Goal: Obtain resource: Download file/media

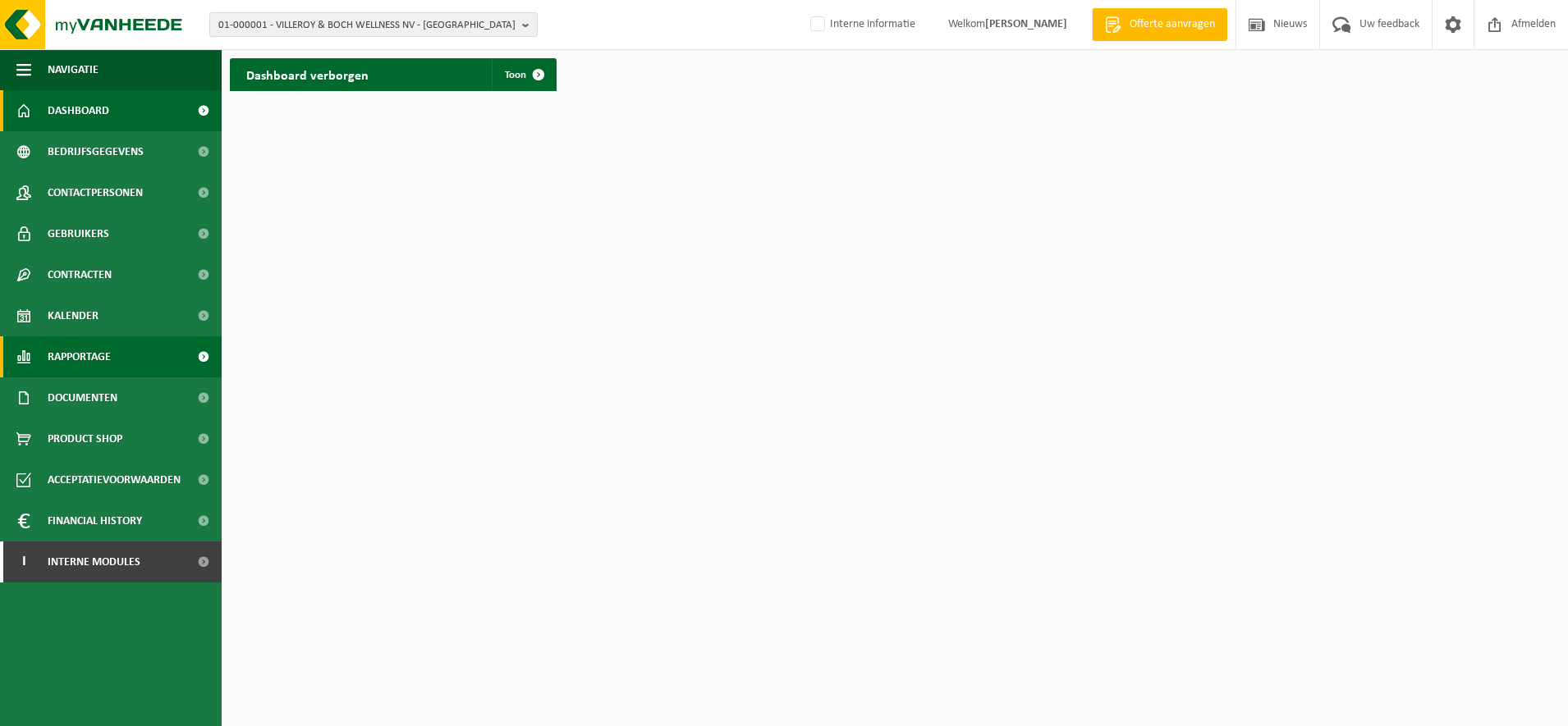
click at [119, 348] on link "Rapportage" at bounding box center [111, 357] width 222 height 41
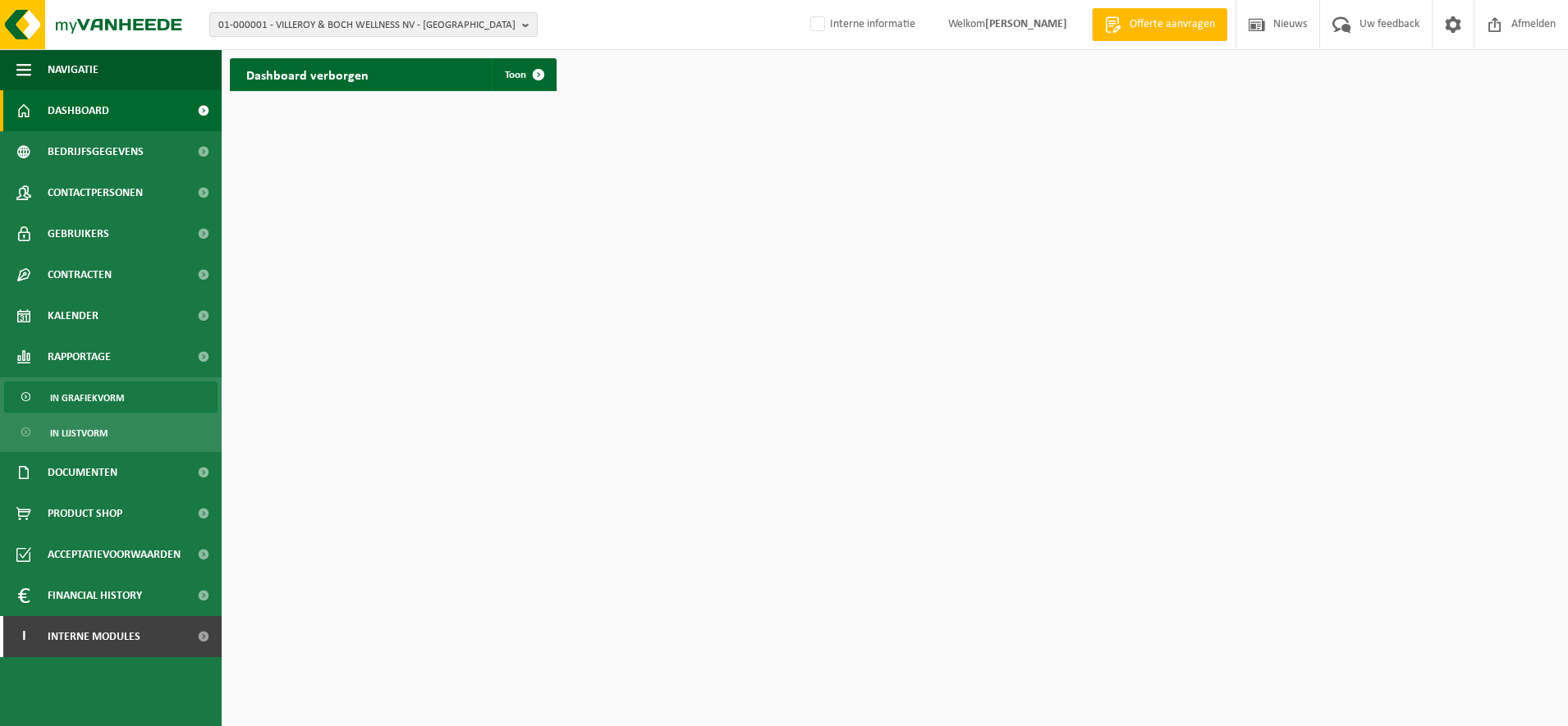
click at [150, 401] on link "In grafiekvorm" at bounding box center [111, 397] width 213 height 31
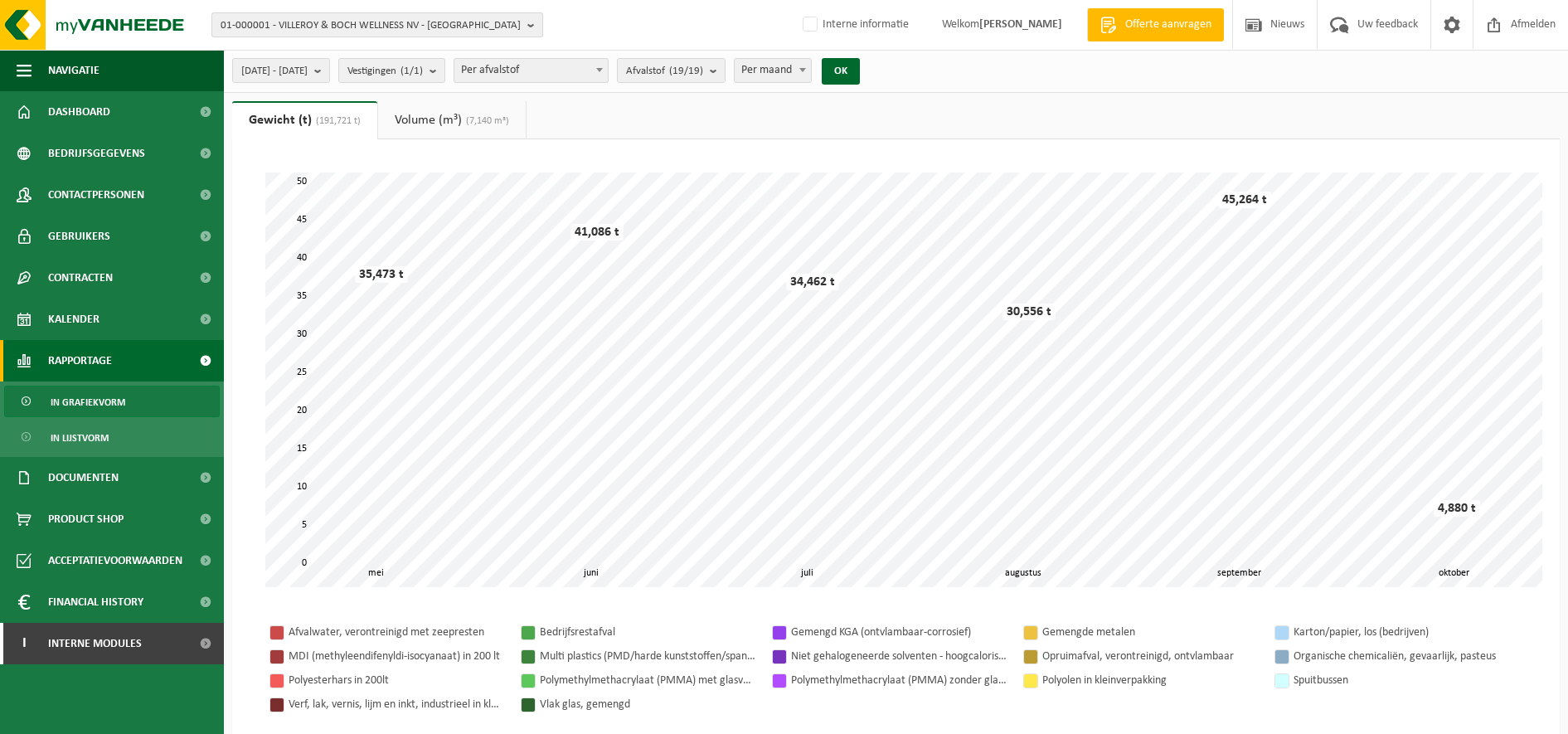
click at [289, 20] on span "01-000001 - VILLEROY & BOCH WELLNESS NV - ROESELARE" at bounding box center [371, 26] width 300 height 25
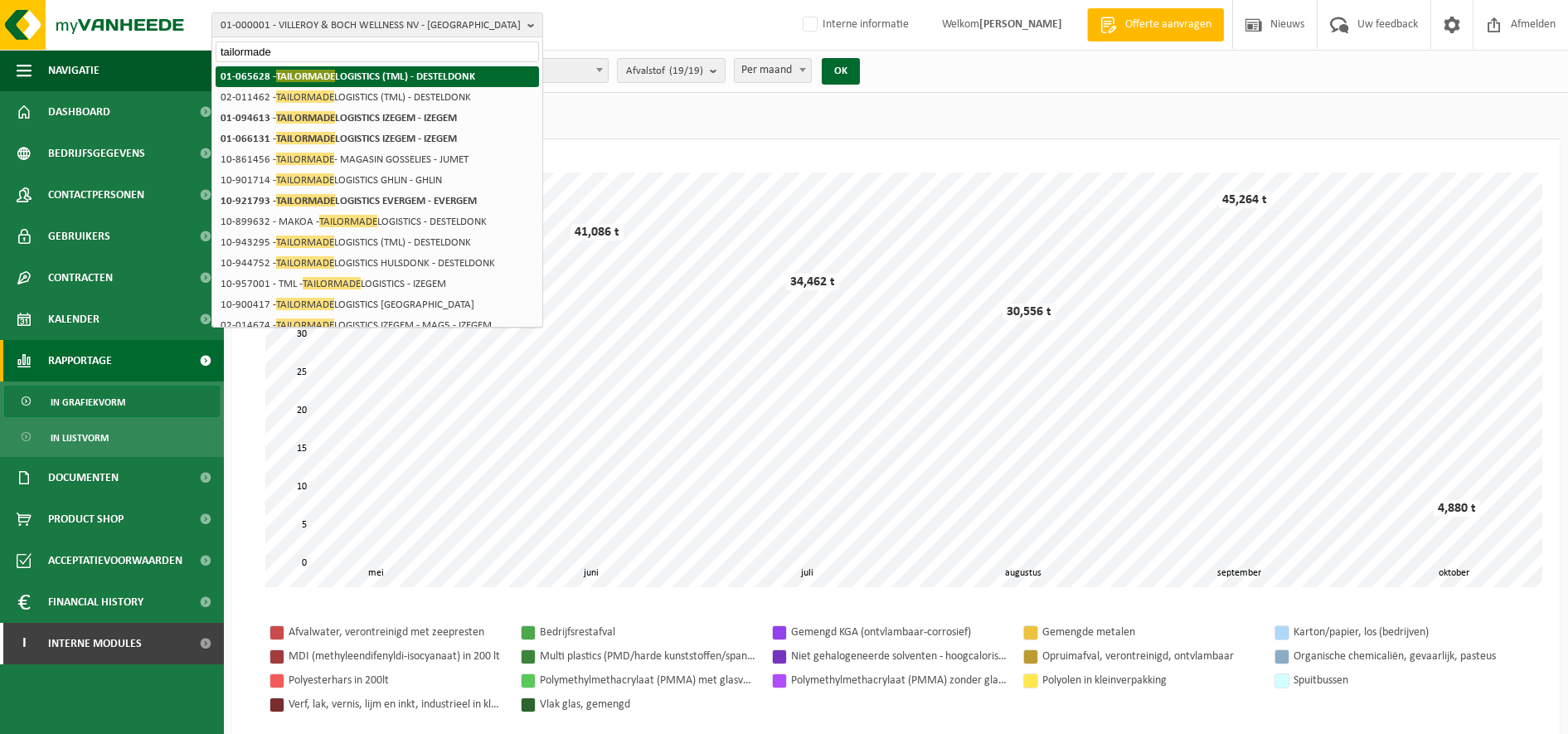
type input "tailormade"
click at [324, 71] on span "TAILORMADE" at bounding box center [306, 76] width 59 height 13
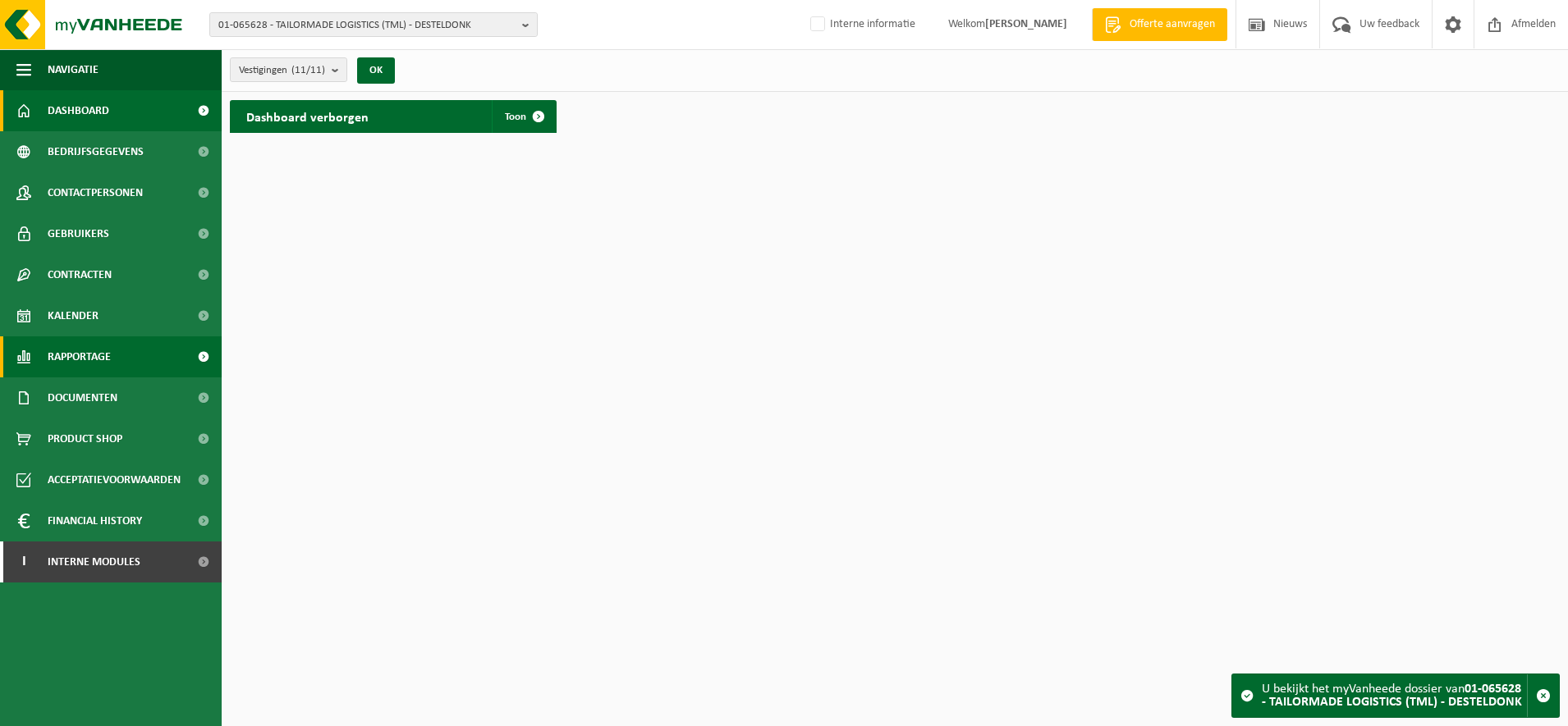
click at [112, 356] on link "Rapportage" at bounding box center [111, 357] width 222 height 41
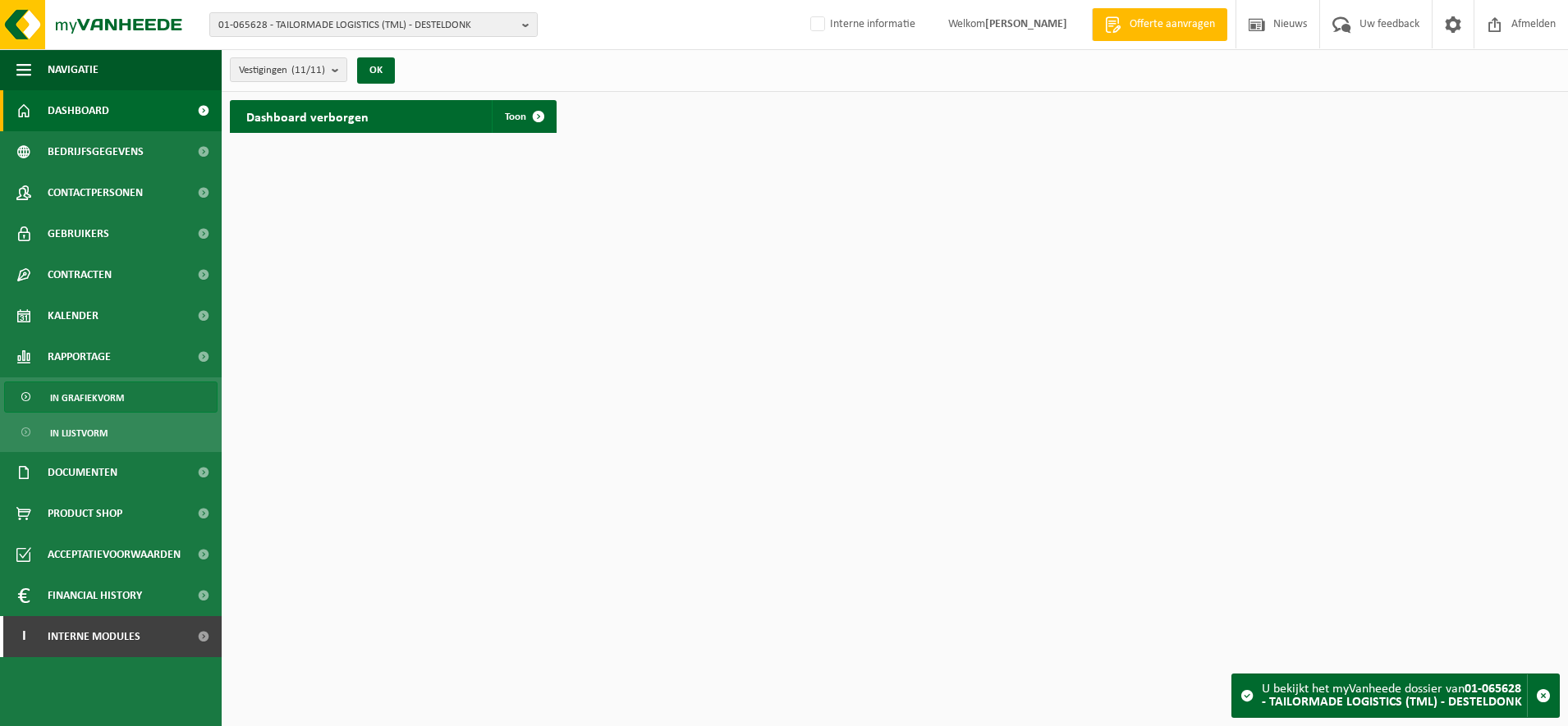
click at [115, 396] on span "In grafiekvorm" at bounding box center [88, 397] width 74 height 31
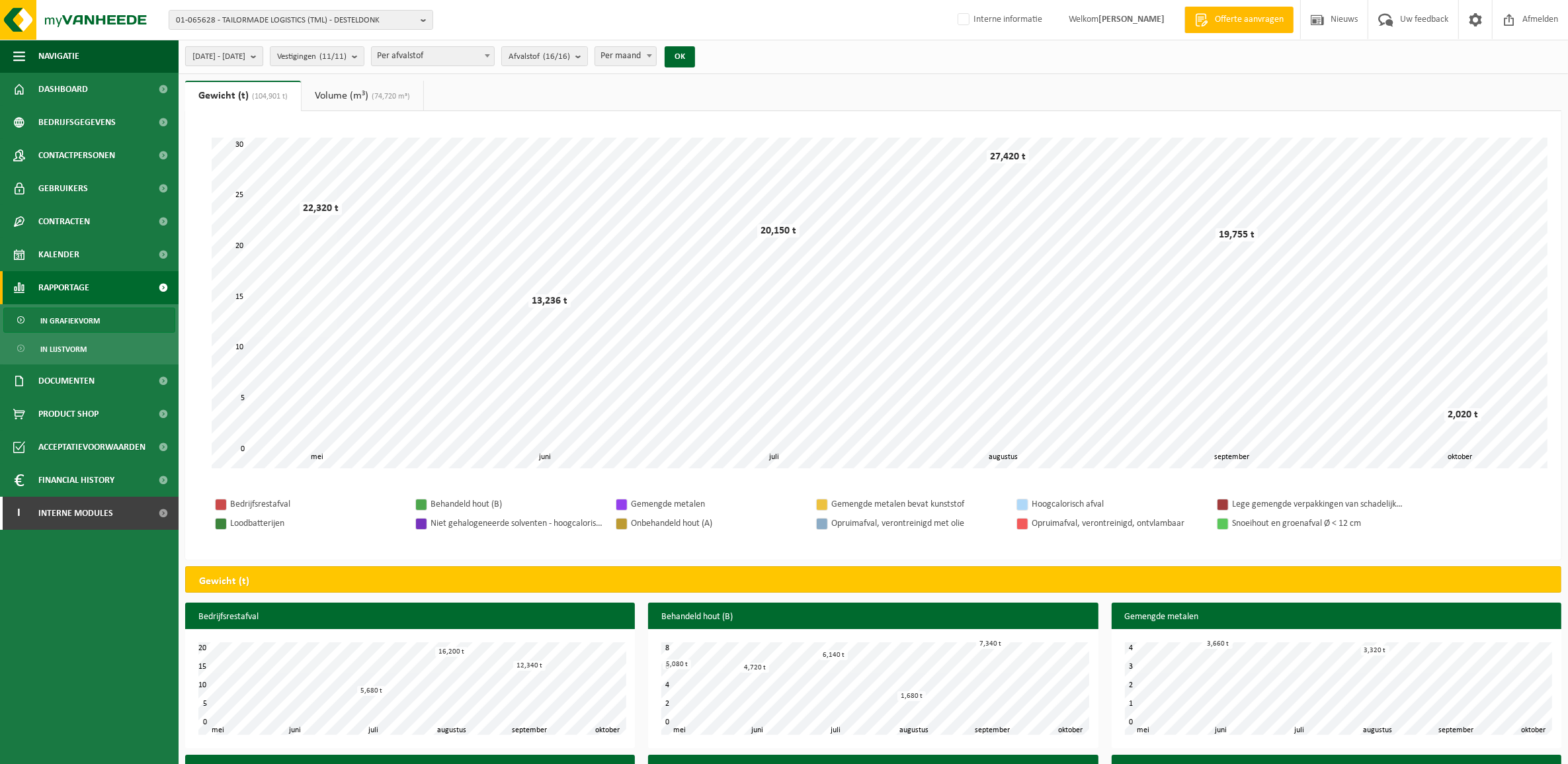
click at [263, 54] on button "2025-05-01 - 2025-10-14" at bounding box center [225, 56] width 78 height 20
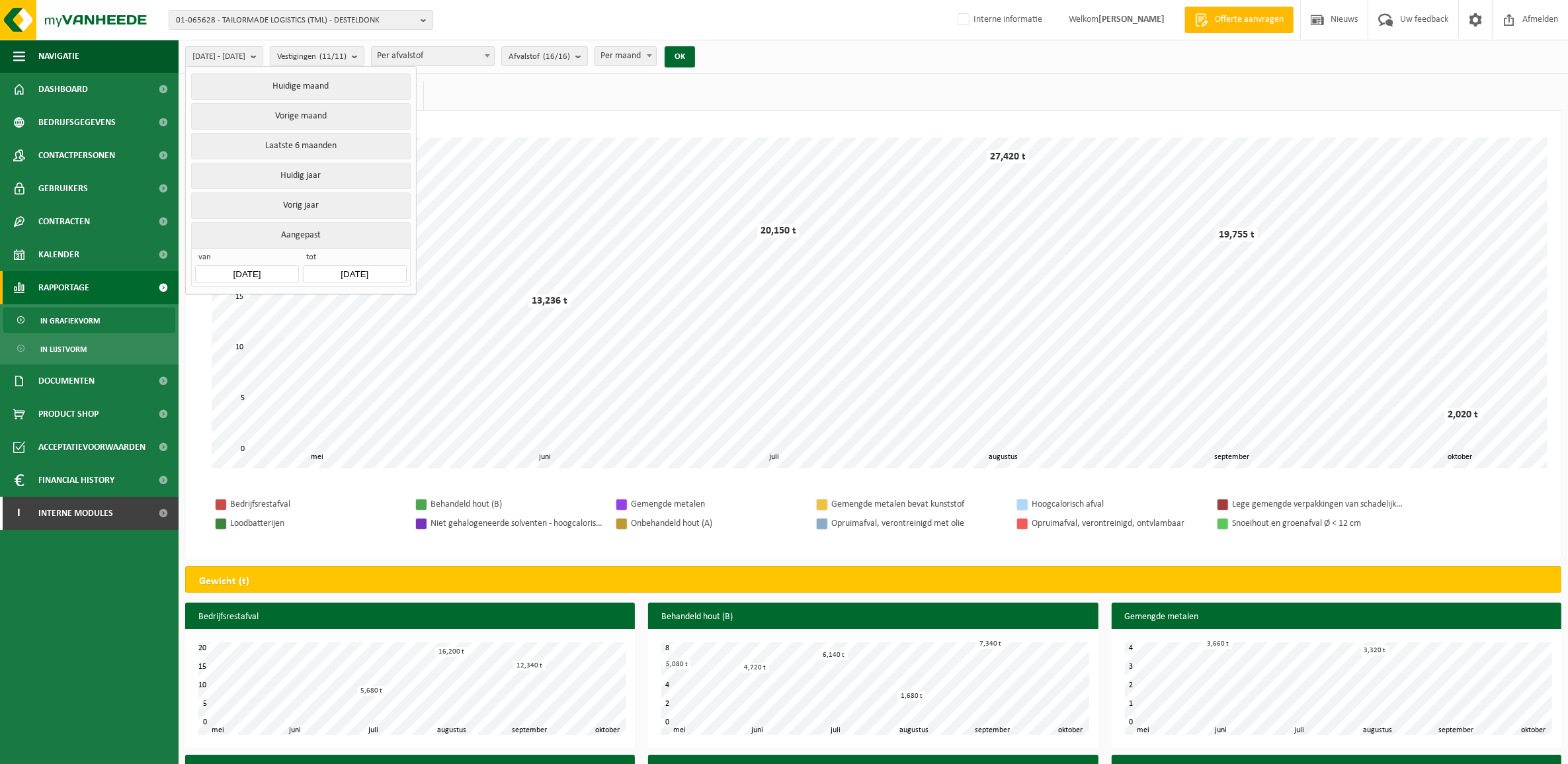
click at [234, 278] on input "2025-05-01" at bounding box center [247, 274] width 103 height 18
click at [208, 303] on icon at bounding box center [210, 306] width 21 height 21
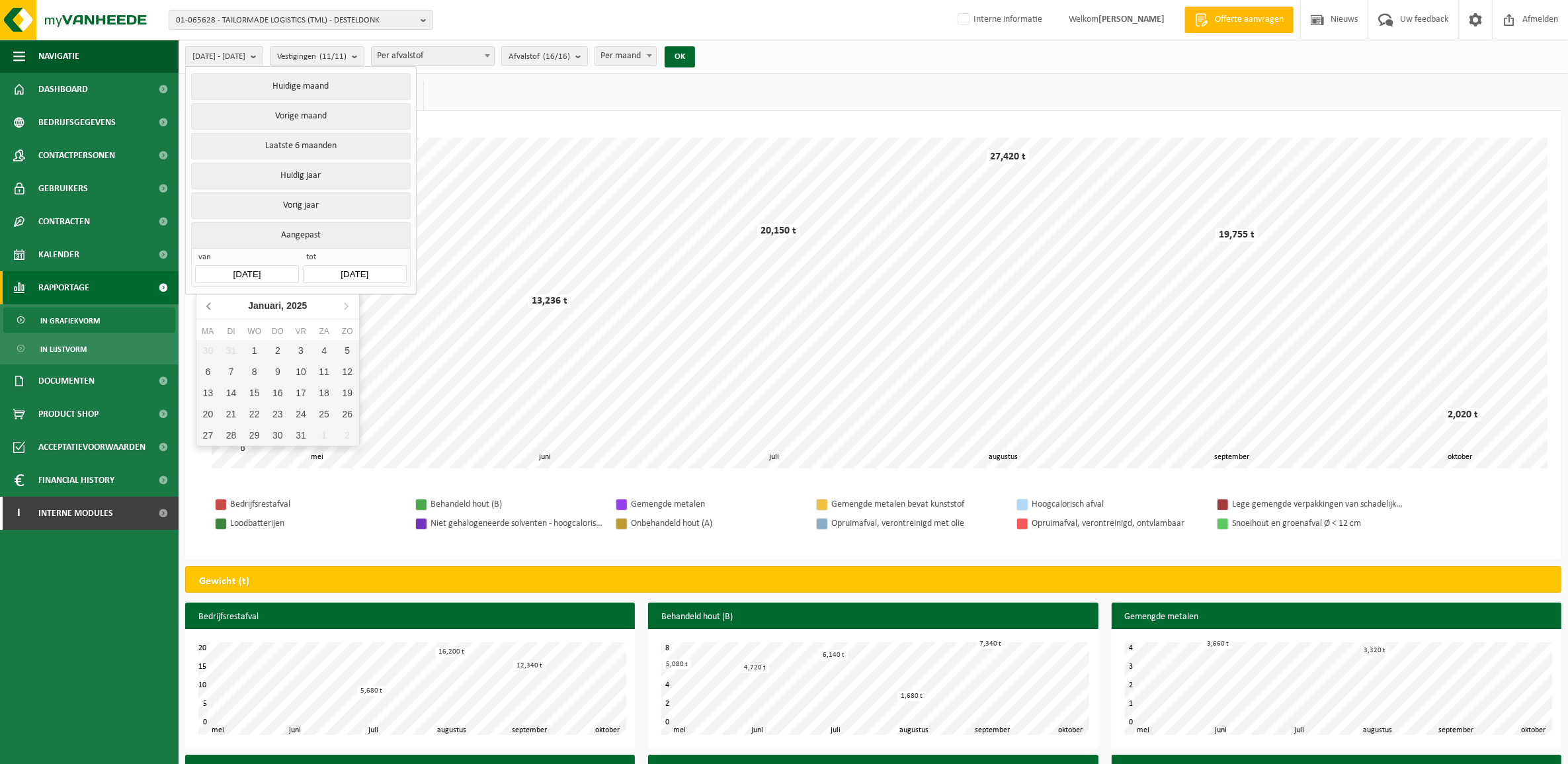
click at [208, 303] on icon at bounding box center [210, 306] width 21 height 21
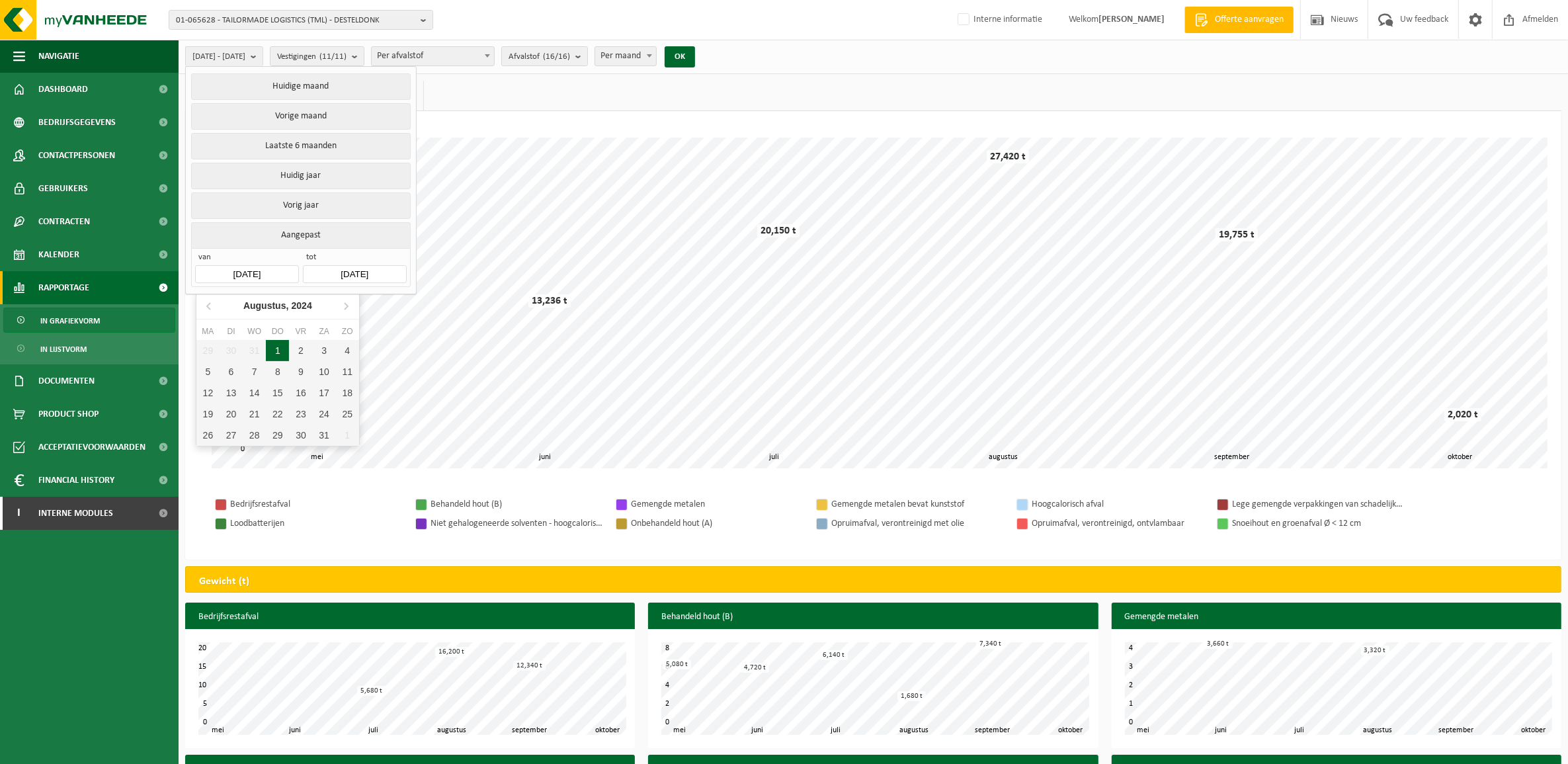
click at [274, 348] on div "1" at bounding box center [277, 351] width 23 height 21
type input "[DATE]"
click at [342, 279] on input "2025-10-14" at bounding box center [354, 274] width 103 height 18
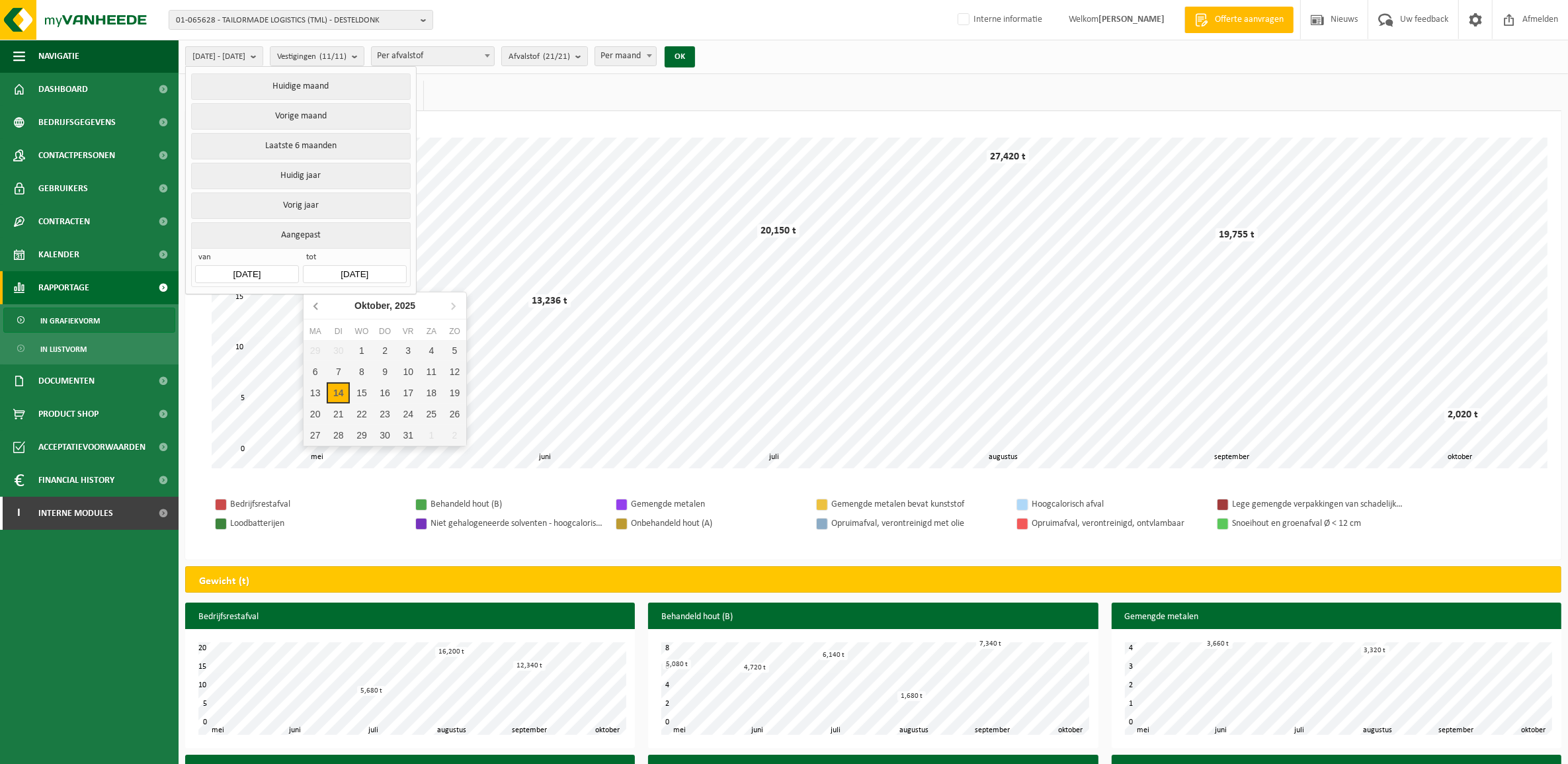
click at [311, 301] on icon at bounding box center [317, 306] width 21 height 21
click at [403, 345] on div "1" at bounding box center [408, 351] width 23 height 21
type input "[DATE]"
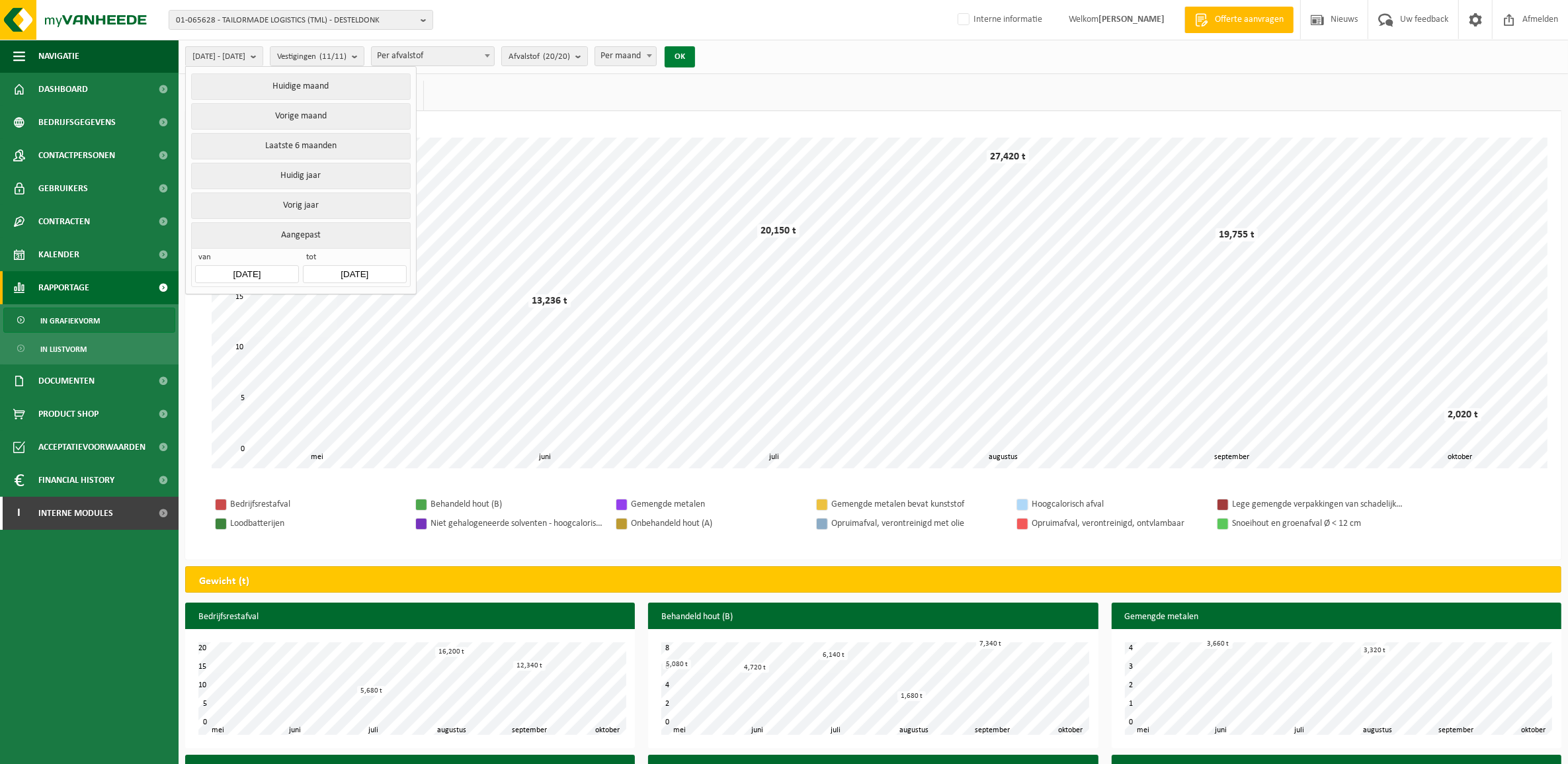
click at [695, 55] on button "OK" at bounding box center [680, 57] width 31 height 21
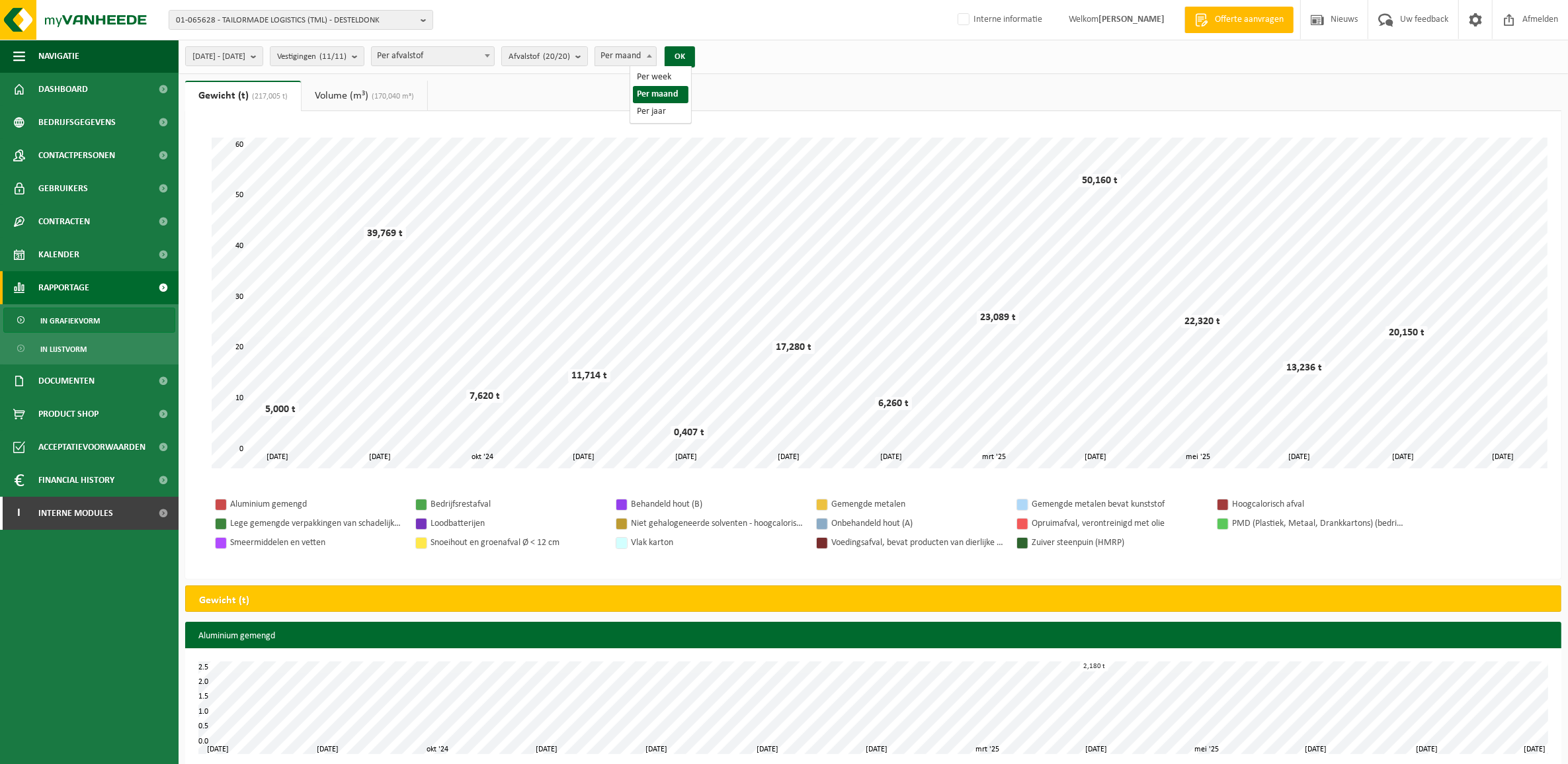
click at [656, 58] on span "Per maand" at bounding box center [625, 56] width 61 height 19
click at [695, 53] on button "OK" at bounding box center [680, 57] width 31 height 21
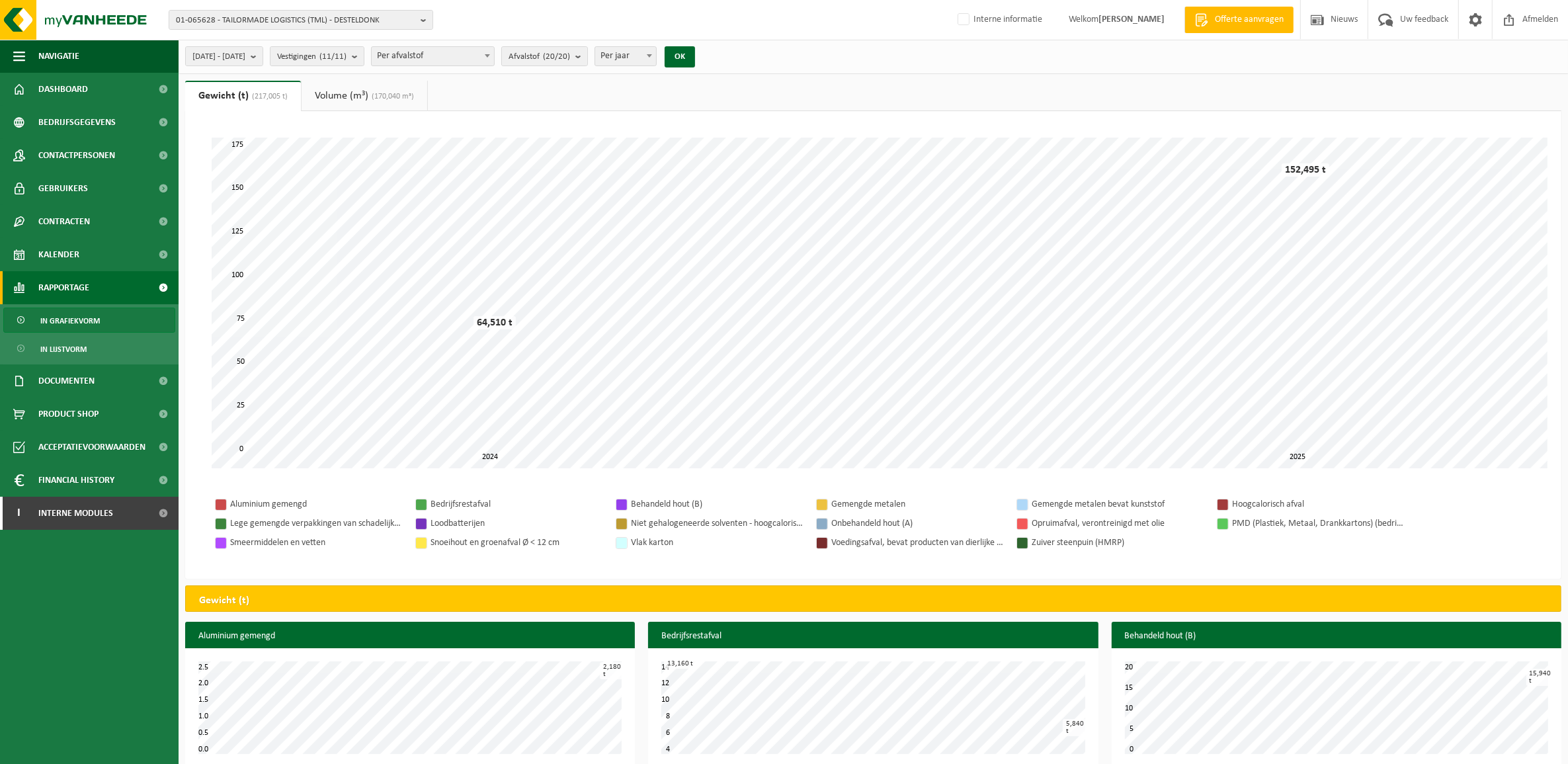
click at [652, 54] on b at bounding box center [649, 56] width 5 height 4
select select "2"
click at [695, 54] on button "OK" at bounding box center [680, 57] width 31 height 21
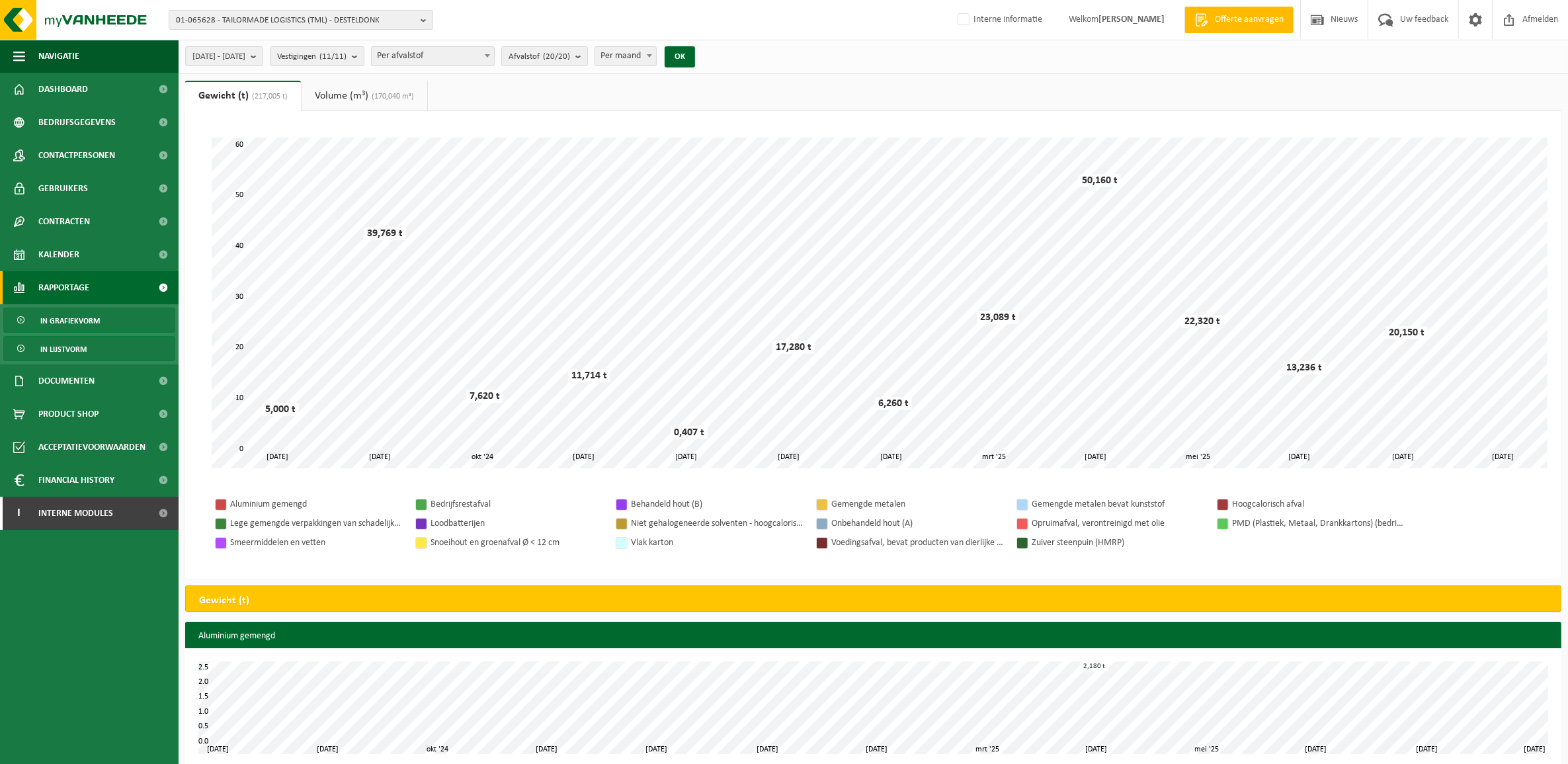
click at [94, 349] on link "In lijstvorm" at bounding box center [89, 348] width 172 height 25
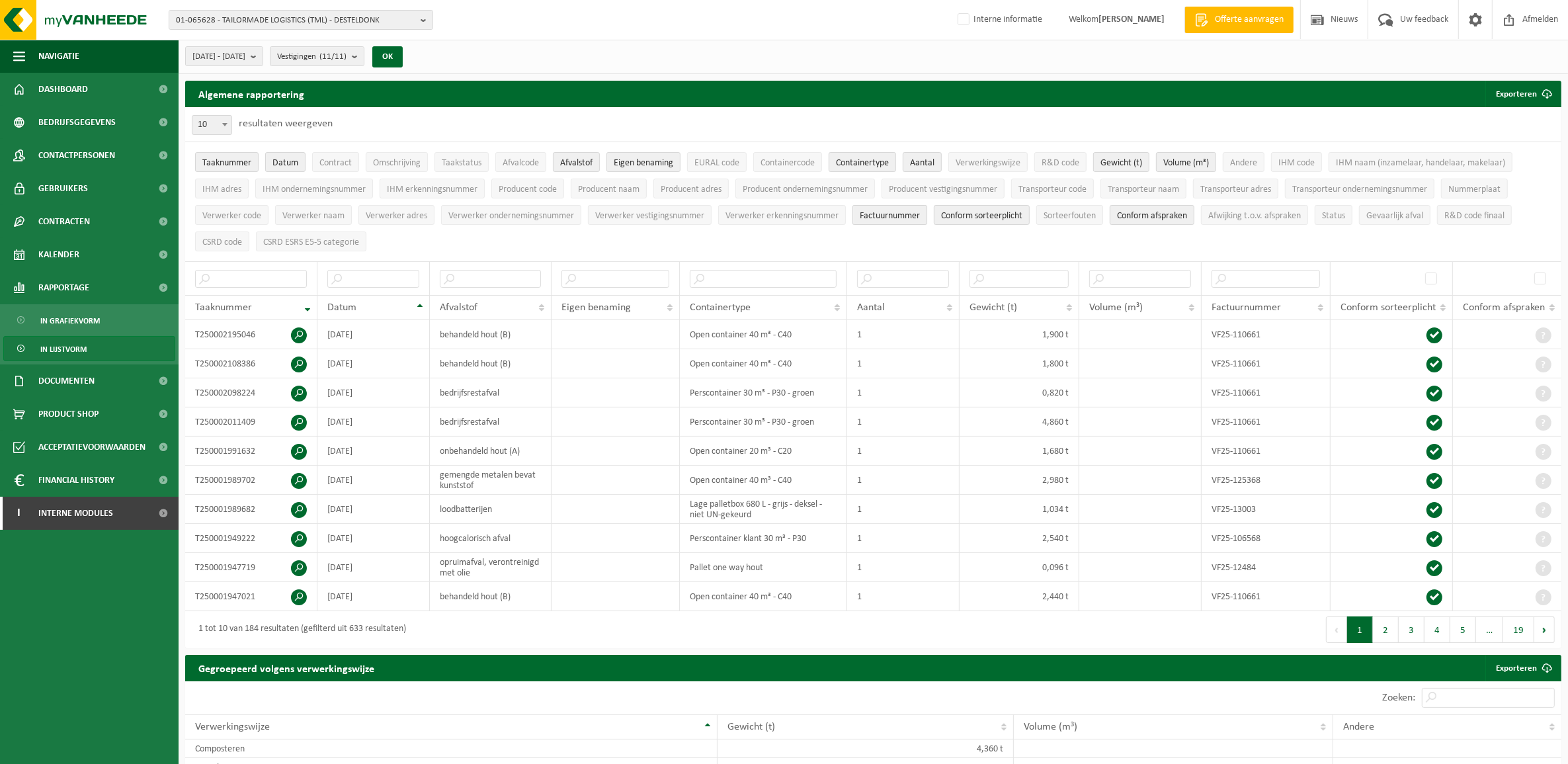
click at [884, 219] on span "Factuurnummer" at bounding box center [890, 216] width 60 height 10
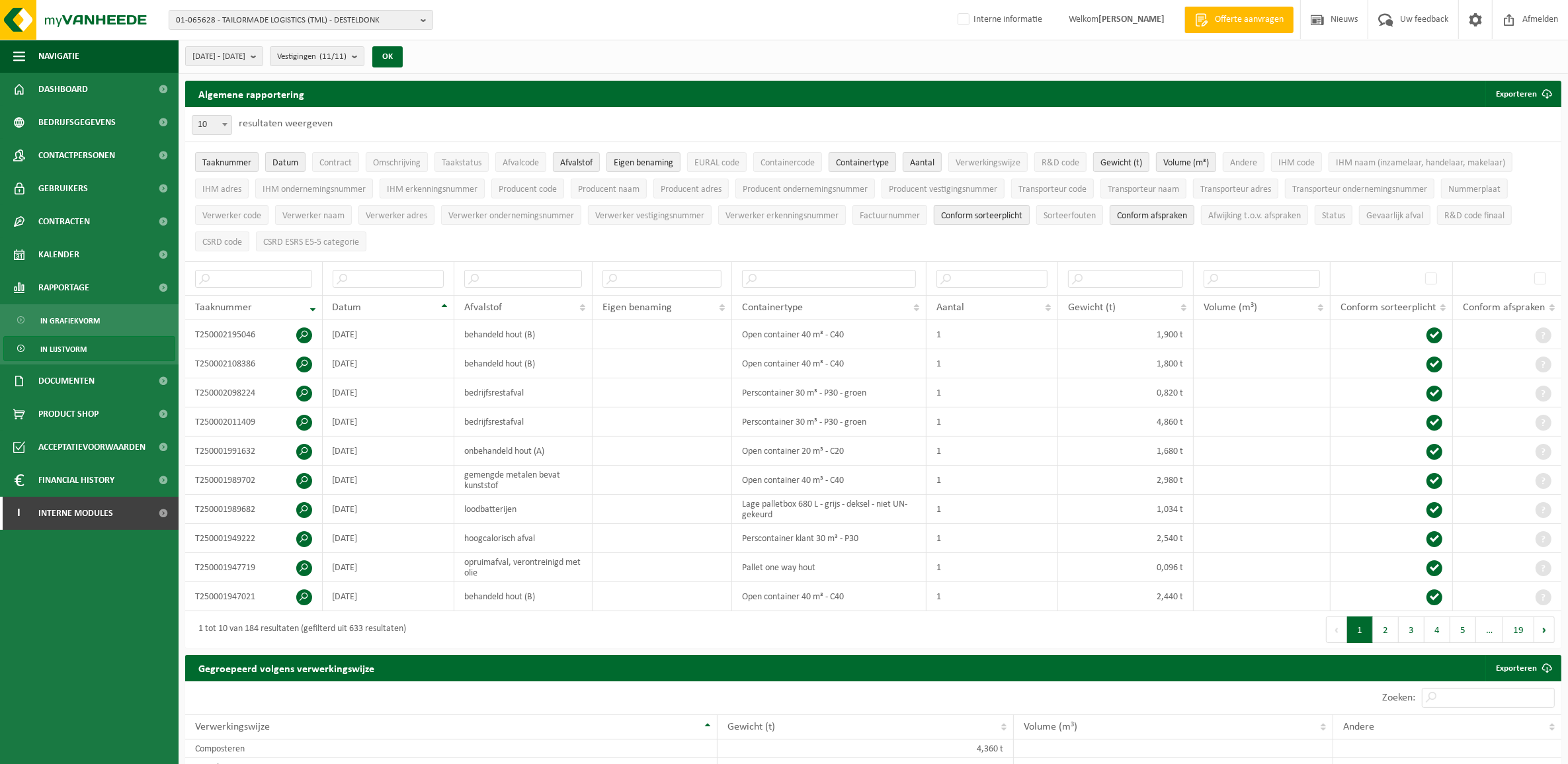
click at [979, 211] on span "Conform sorteerplicht" at bounding box center [982, 216] width 81 height 10
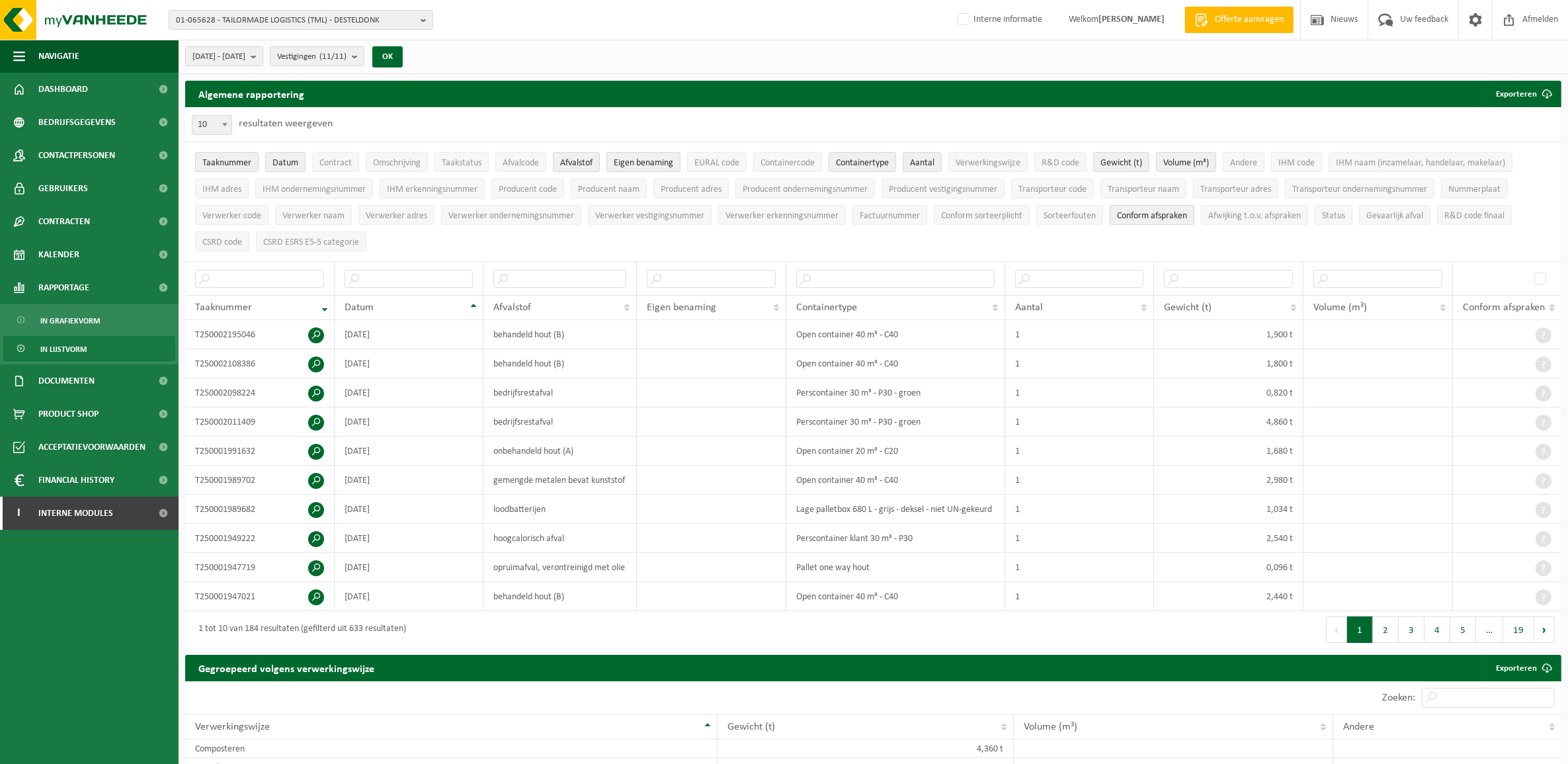
click at [1165, 219] on span "Conform afspraken" at bounding box center [1152, 216] width 70 height 10
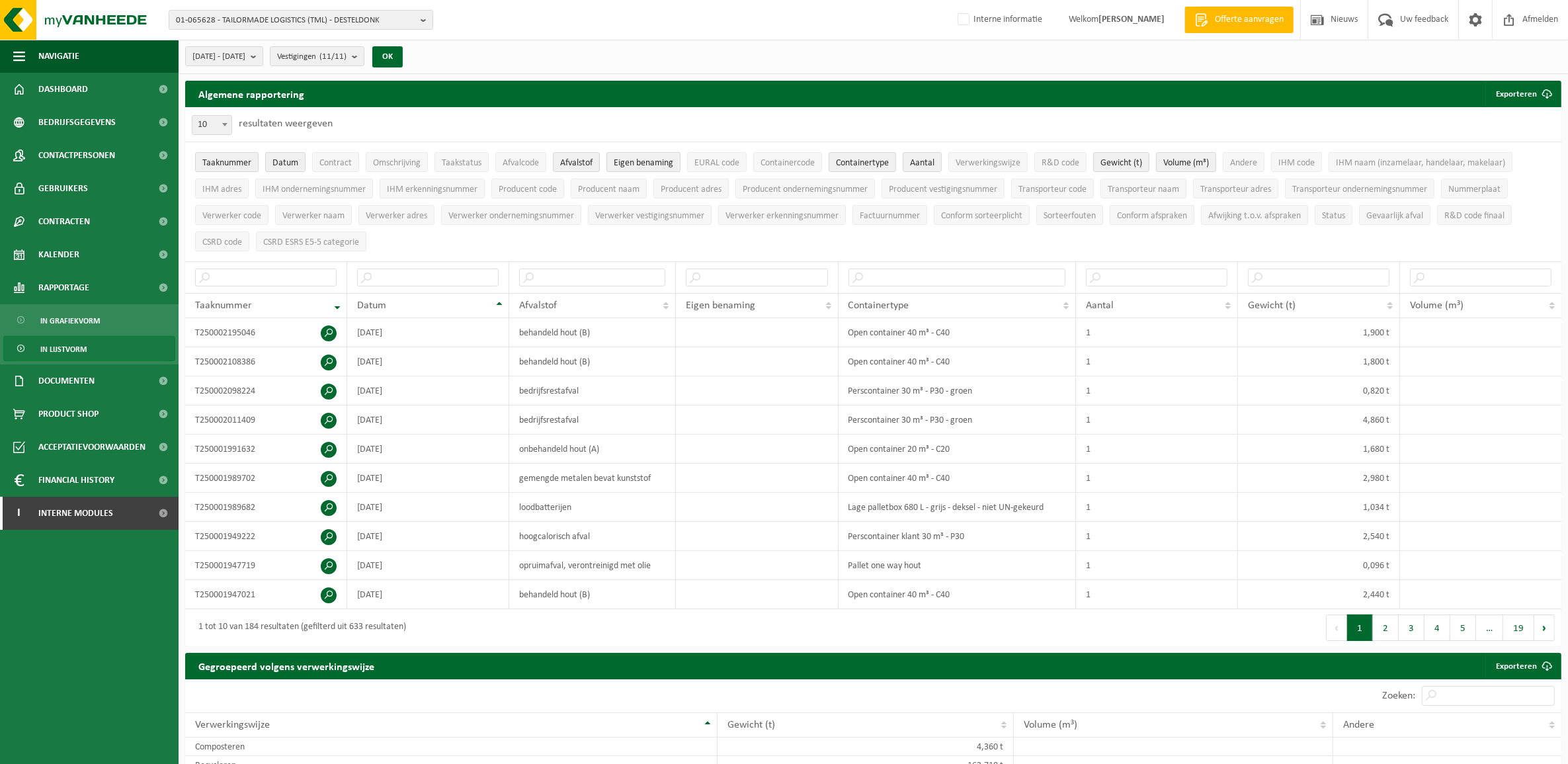
click at [637, 160] on span "Eigen benaming" at bounding box center [644, 163] width 60 height 10
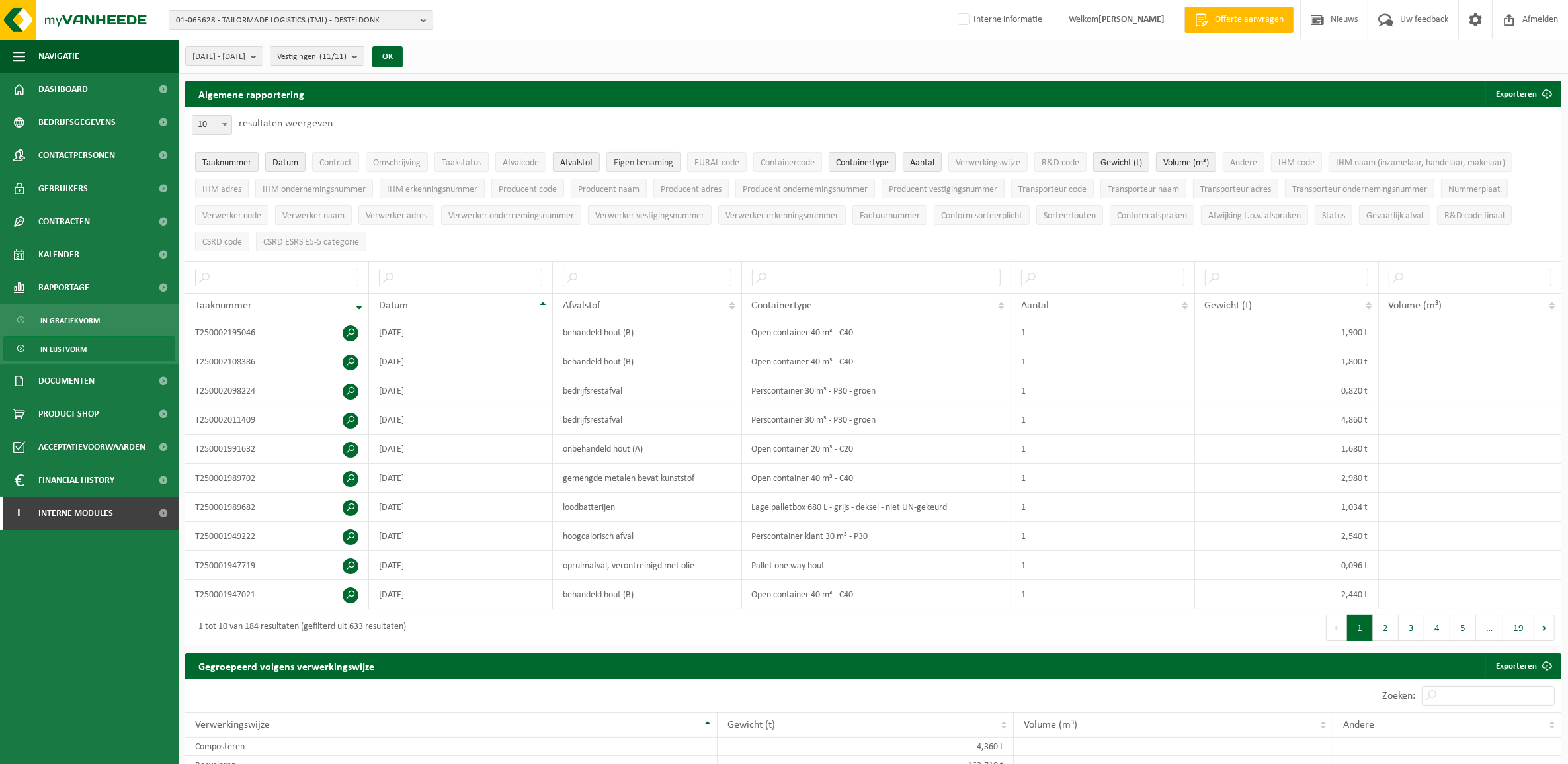
click at [637, 160] on span "Eigen benaming" at bounding box center [644, 163] width 60 height 10
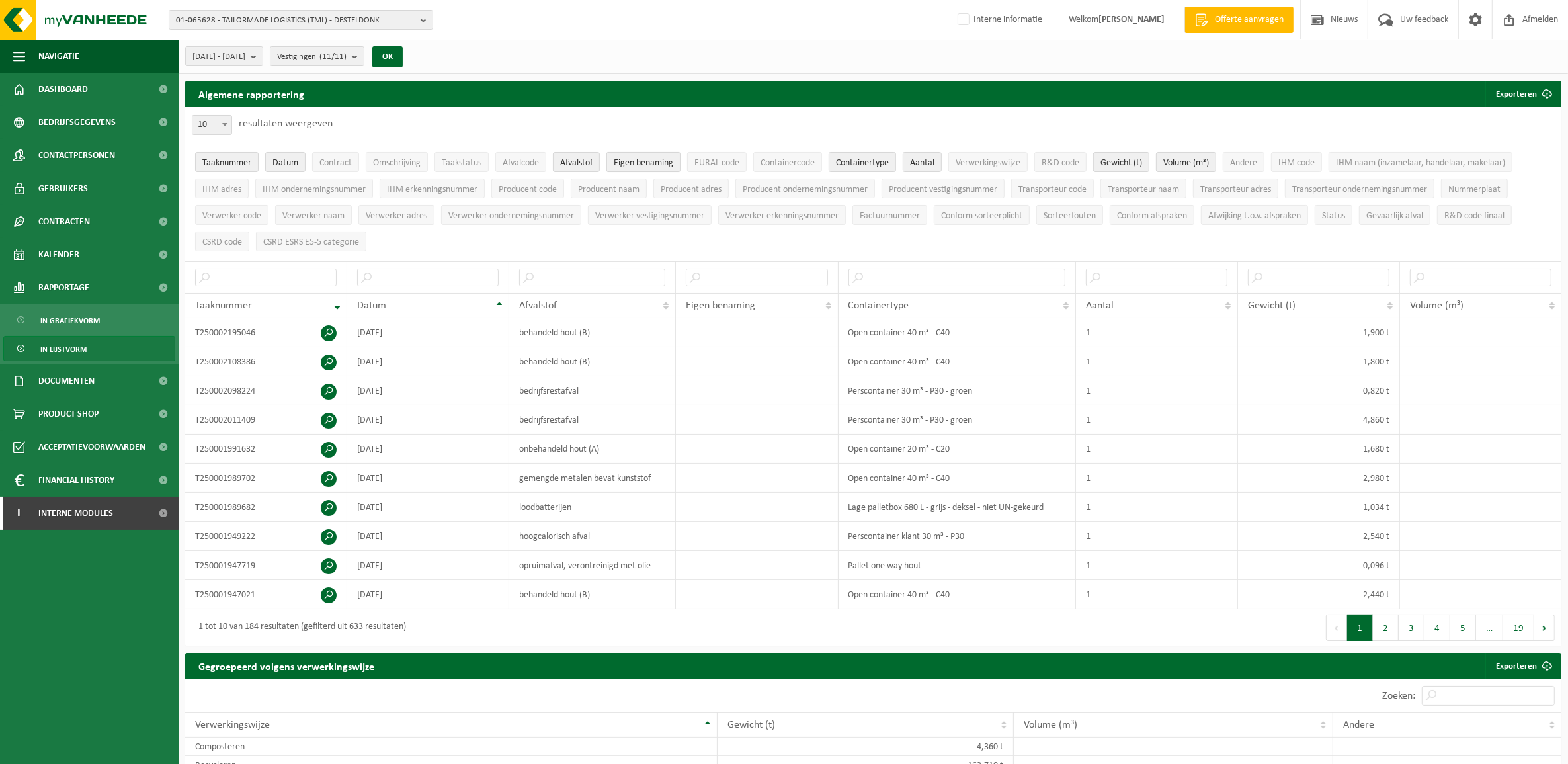
click at [637, 160] on span "Eigen benaming" at bounding box center [644, 163] width 60 height 10
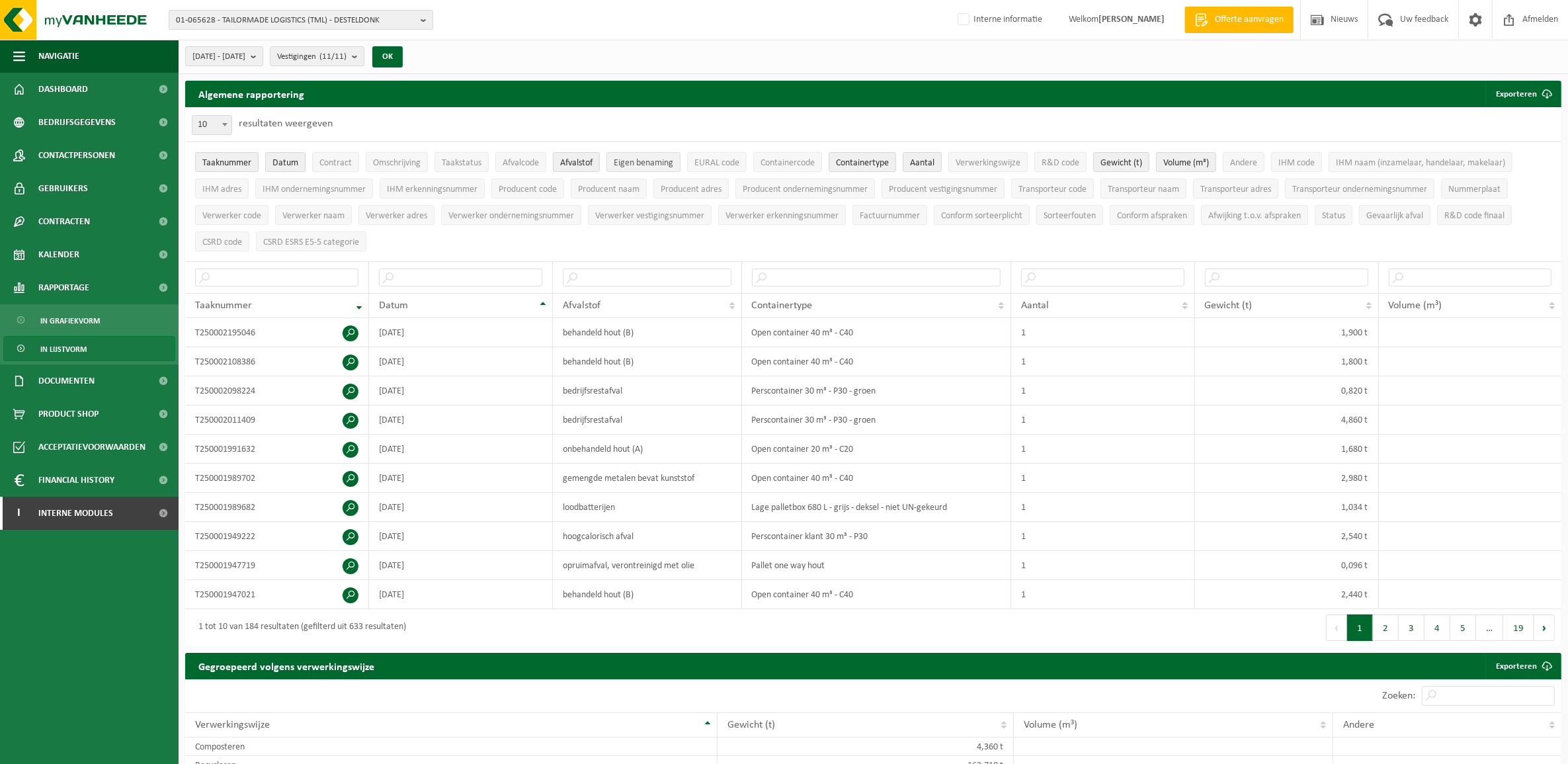
click at [637, 160] on span "Eigen benaming" at bounding box center [644, 163] width 60 height 10
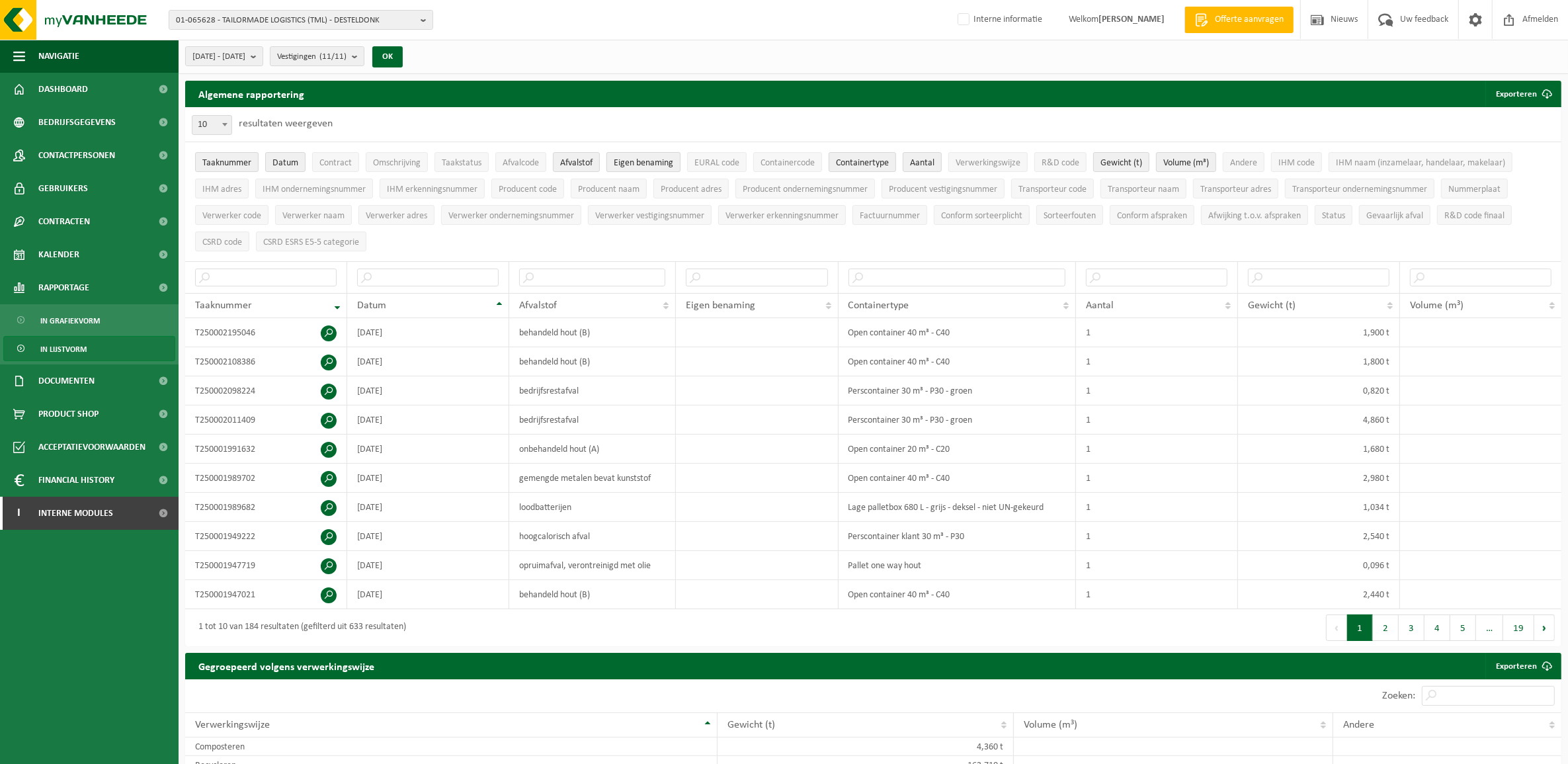
click at [637, 160] on span "Eigen benaming" at bounding box center [644, 163] width 60 height 10
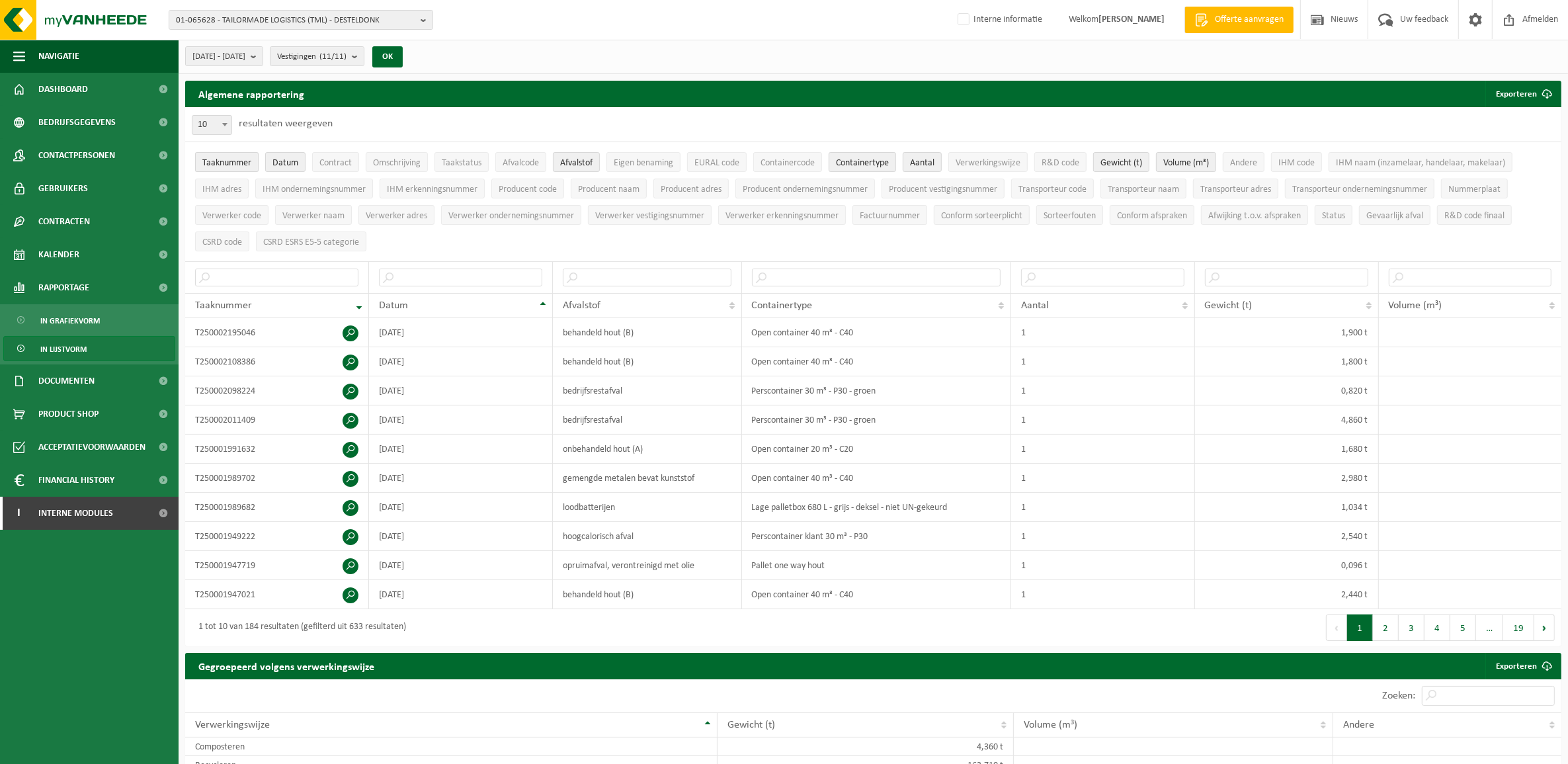
click at [209, 161] on span "Taaknummer" at bounding box center [227, 163] width 49 height 10
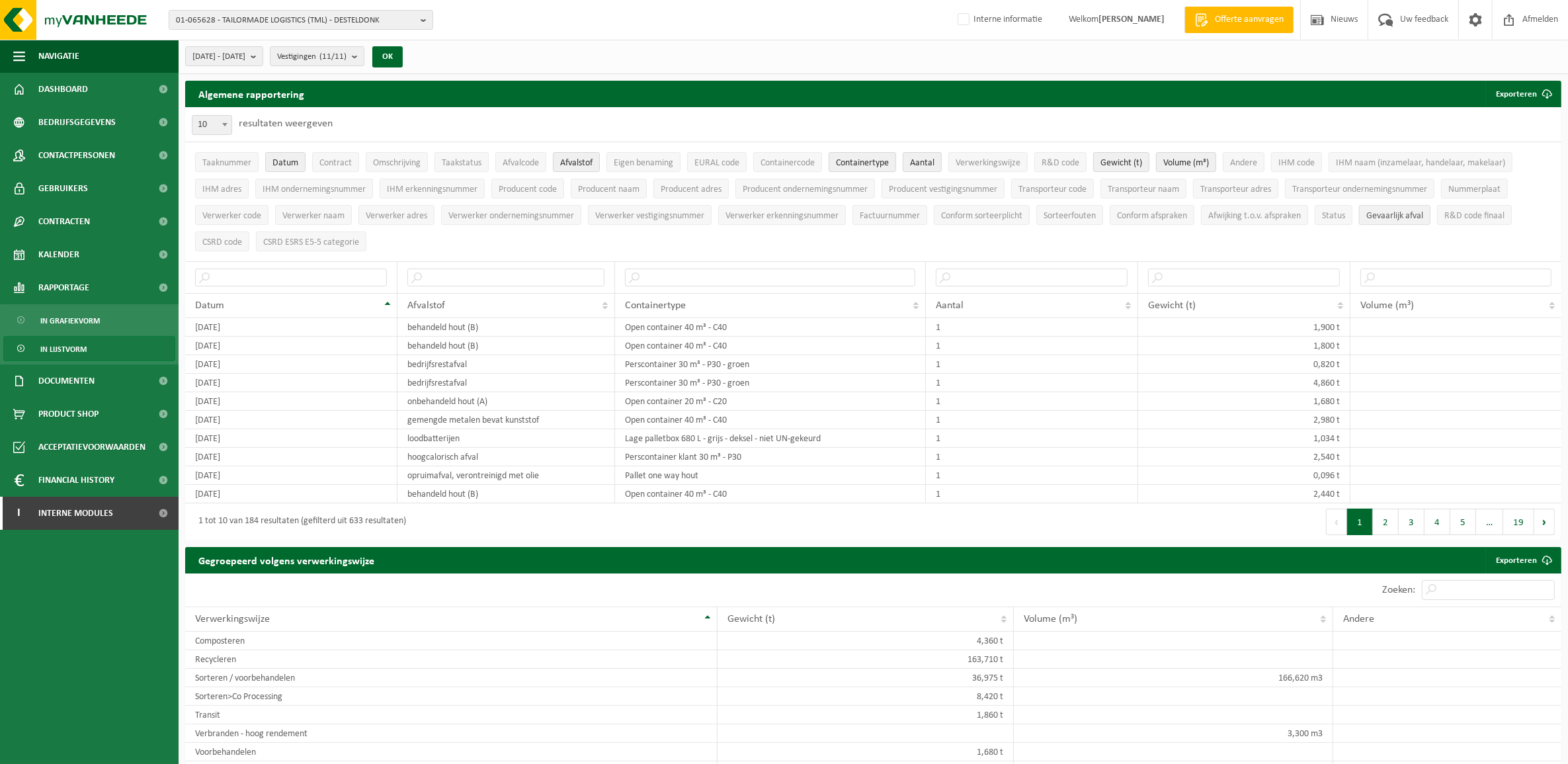
click at [1383, 222] on button "Gevaarlijk afval" at bounding box center [1395, 215] width 71 height 20
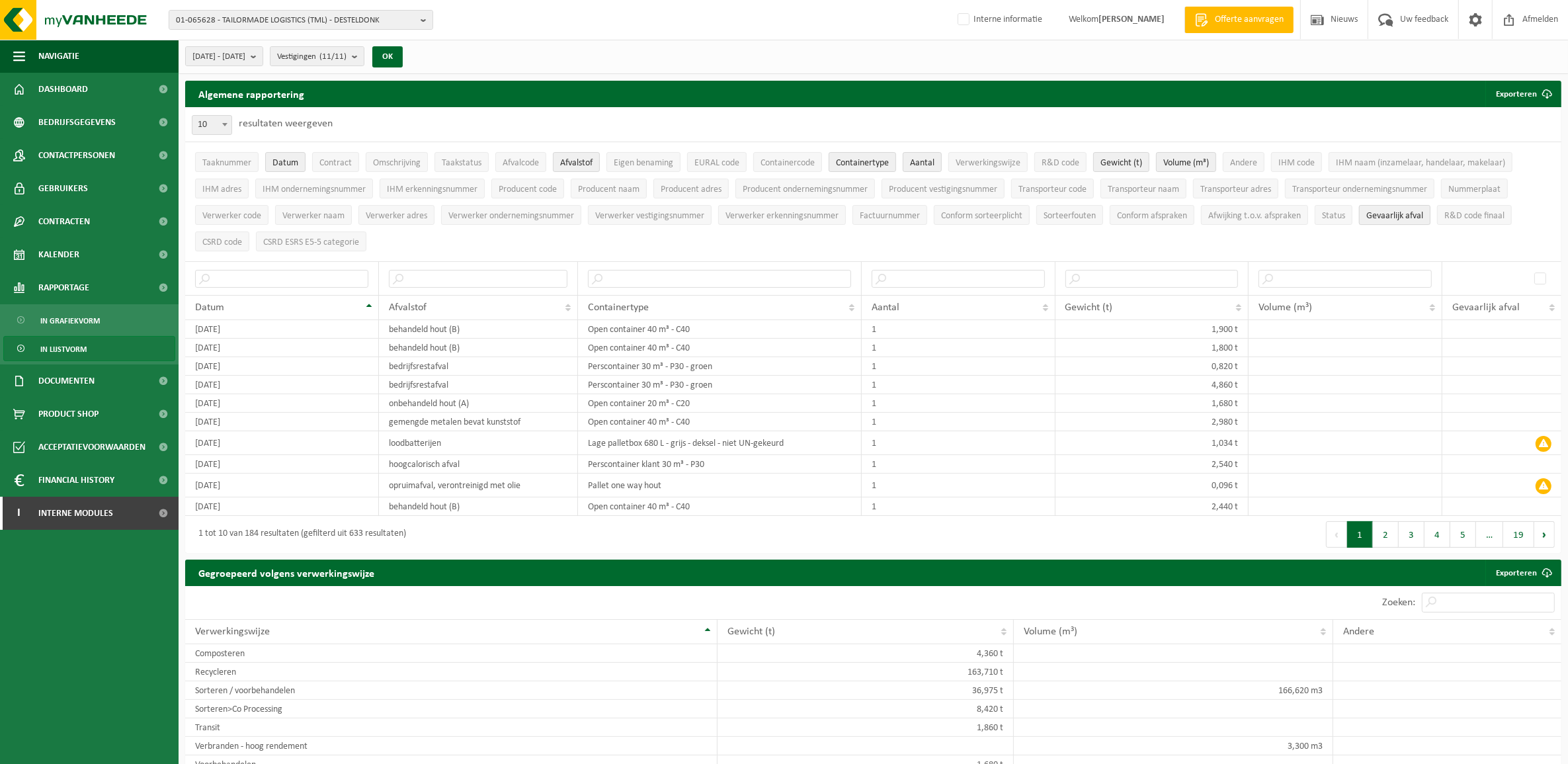
click at [1386, 220] on span "Gevaarlijk afval" at bounding box center [1395, 216] width 57 height 10
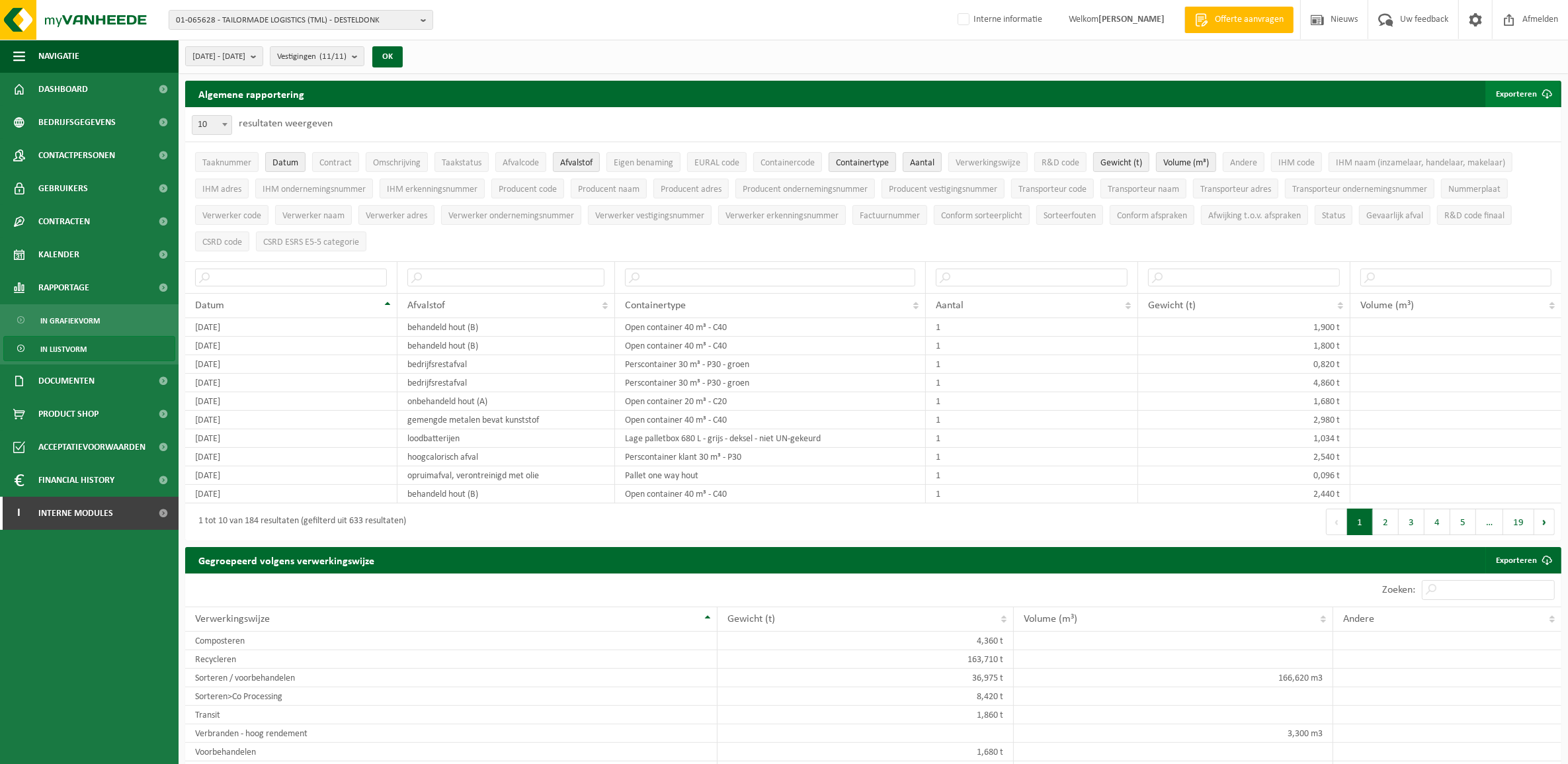
click at [1518, 97] on button "Exporteren" at bounding box center [1522, 93] width 75 height 26
click at [1519, 120] on link "Enkel mijn selectie" at bounding box center [1500, 120] width 120 height 26
click at [345, 167] on span "Contract" at bounding box center [335, 163] width 32 height 10
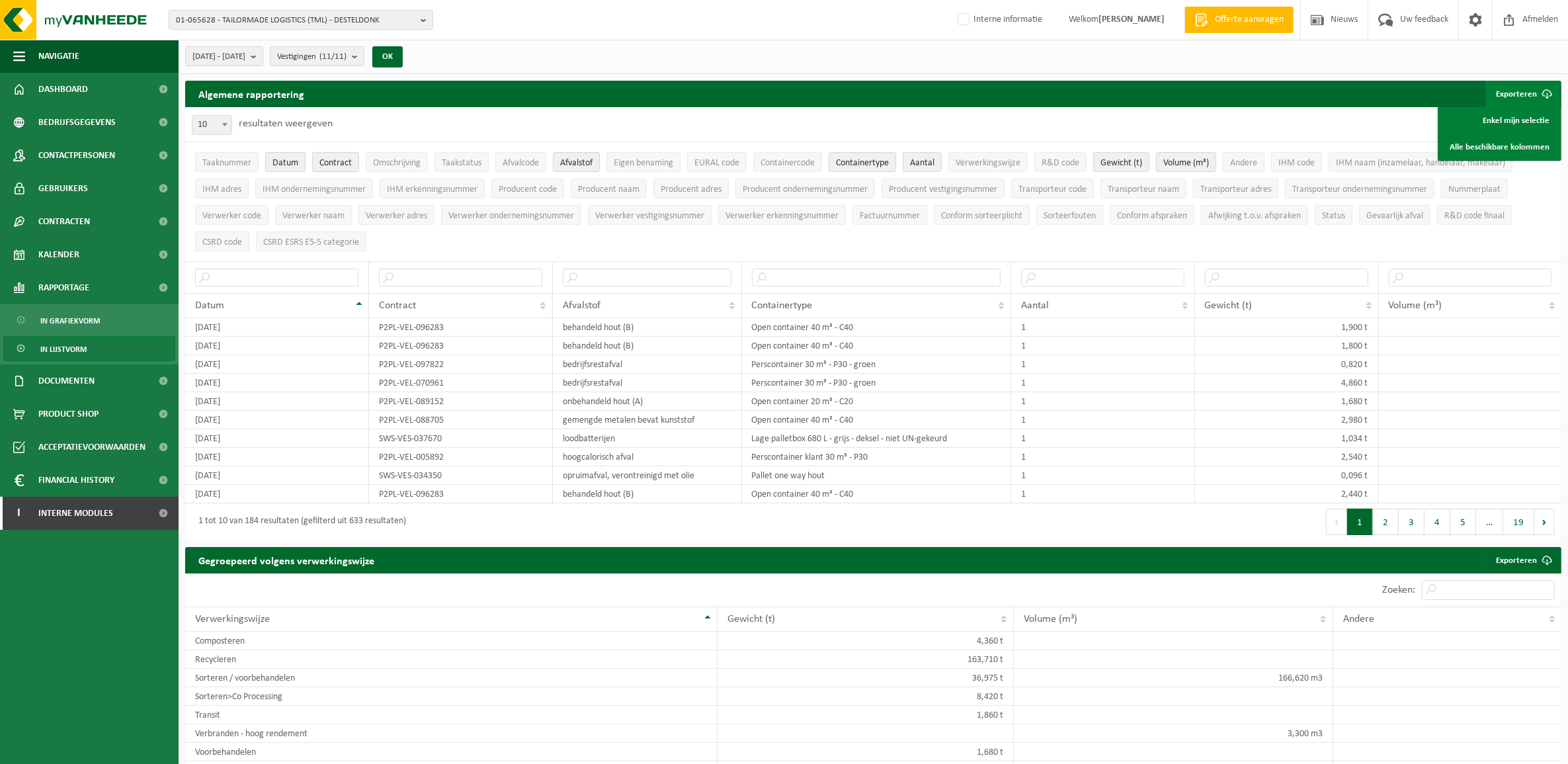
click at [345, 167] on span "Contract" at bounding box center [335, 163] width 32 height 10
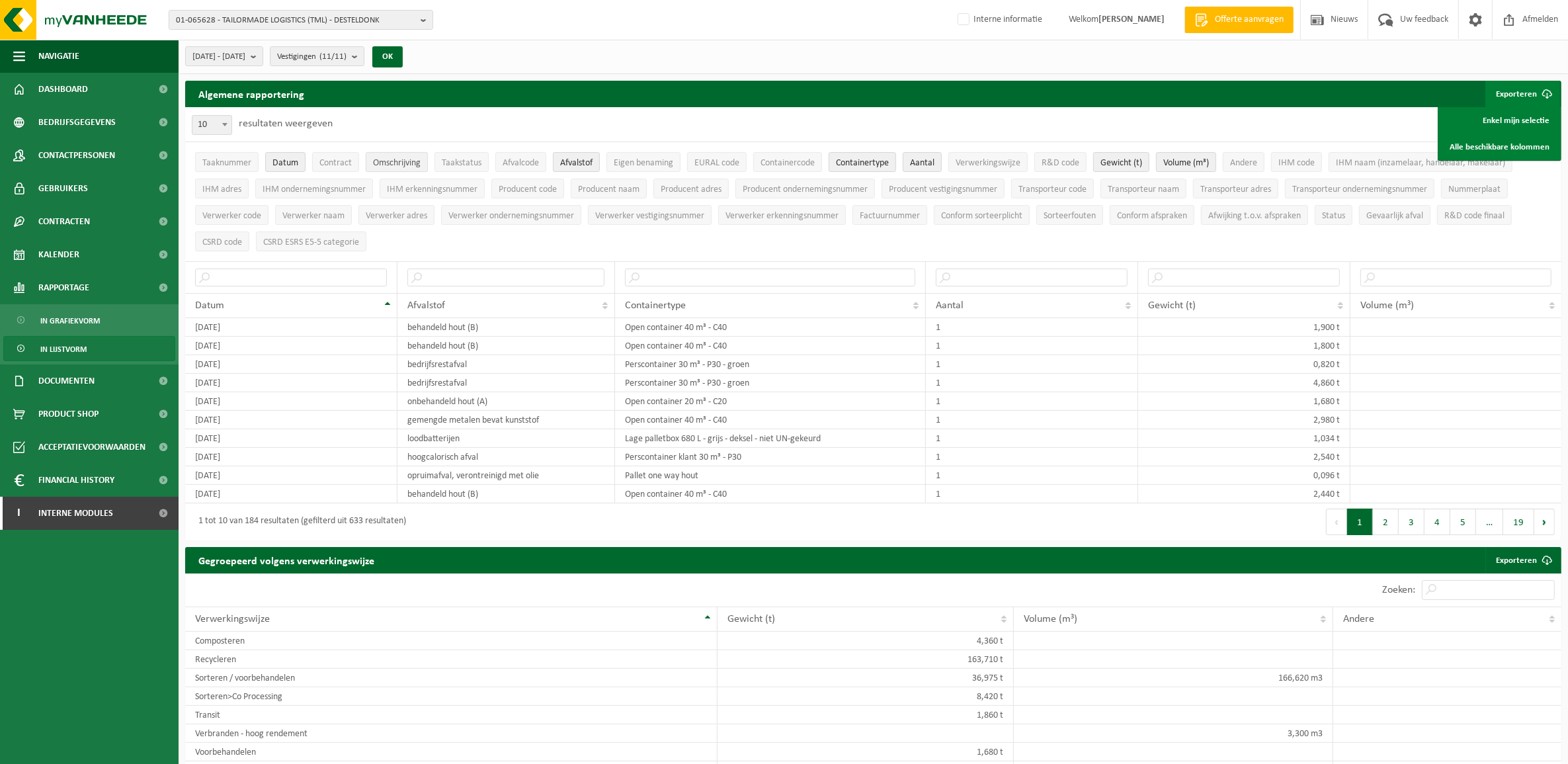
click at [388, 162] on span "Omschrijving" at bounding box center [396, 163] width 48 height 10
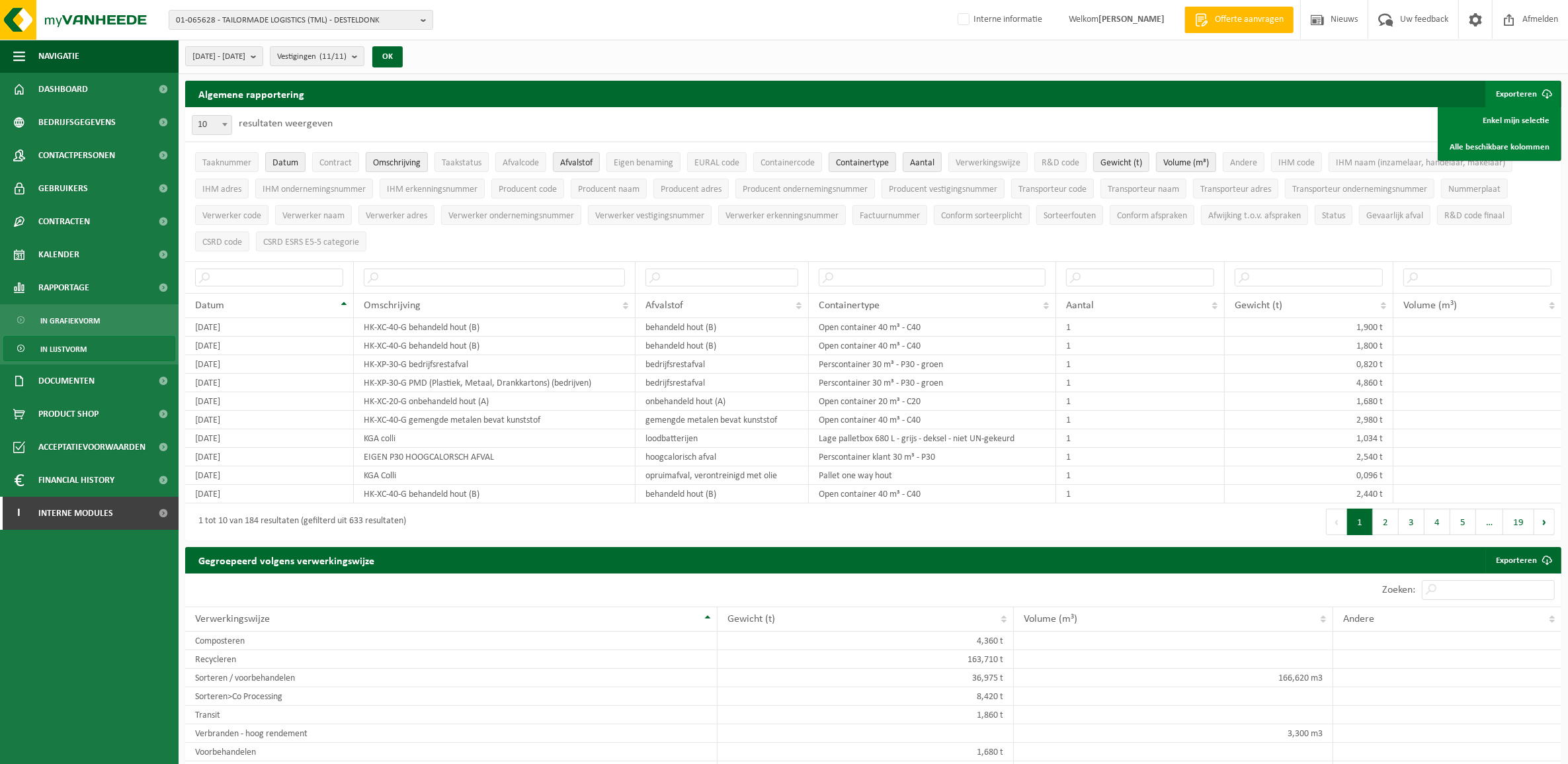
click at [388, 162] on span "Omschrijving" at bounding box center [396, 163] width 48 height 10
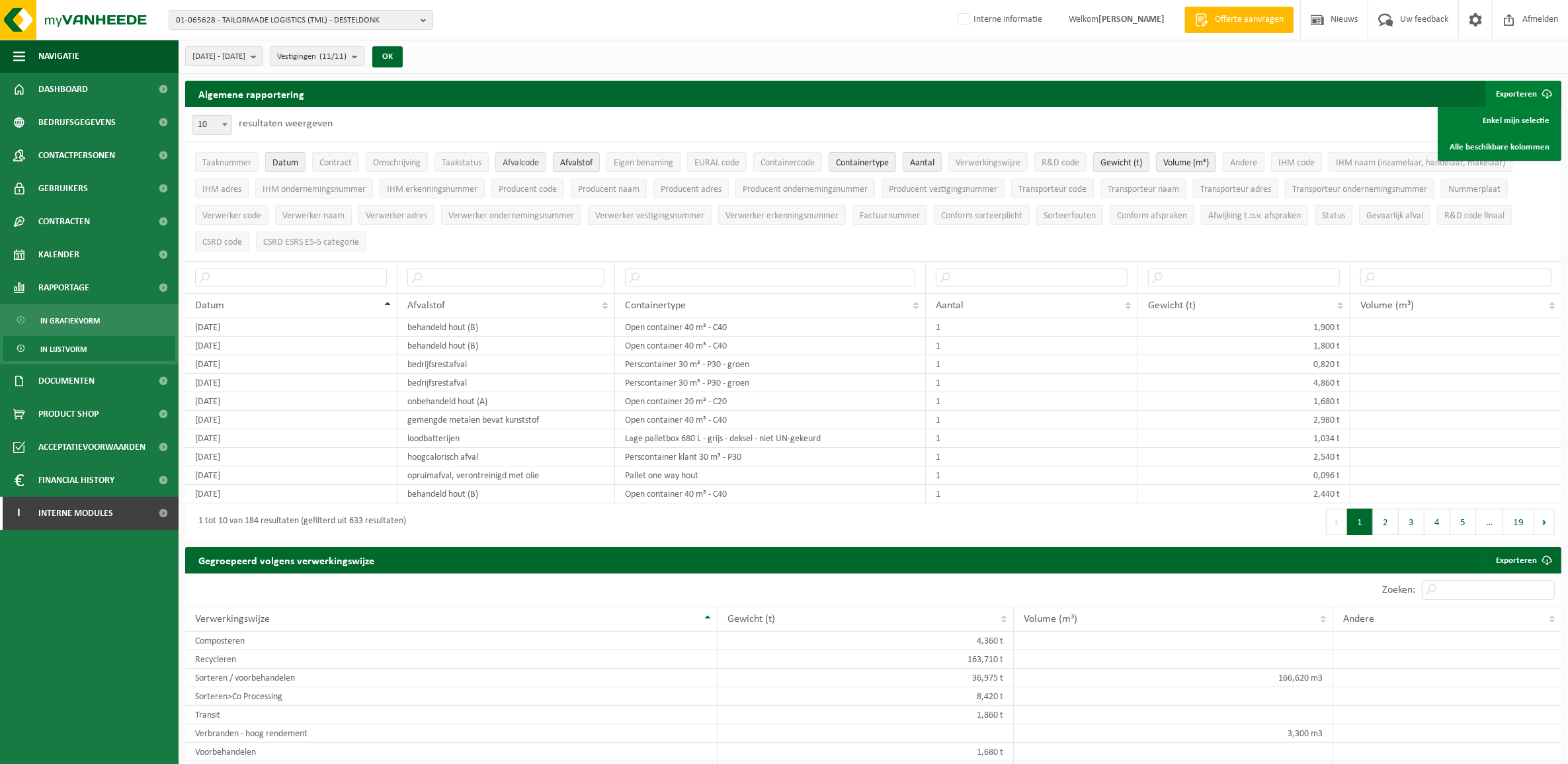
click at [520, 162] on span "Afvalcode" at bounding box center [520, 163] width 36 height 10
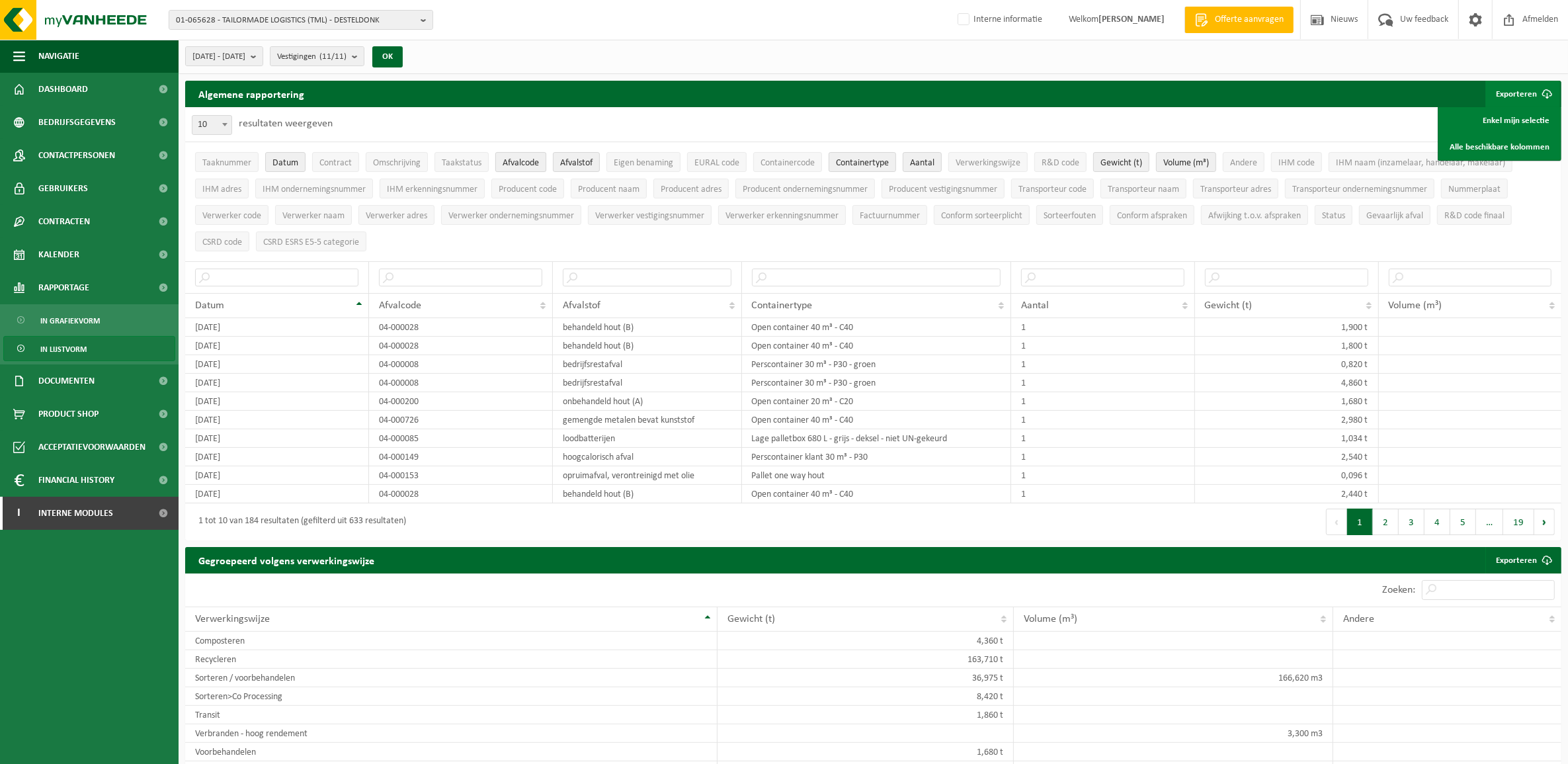
click at [520, 162] on span "Afvalcode" at bounding box center [520, 163] width 36 height 10
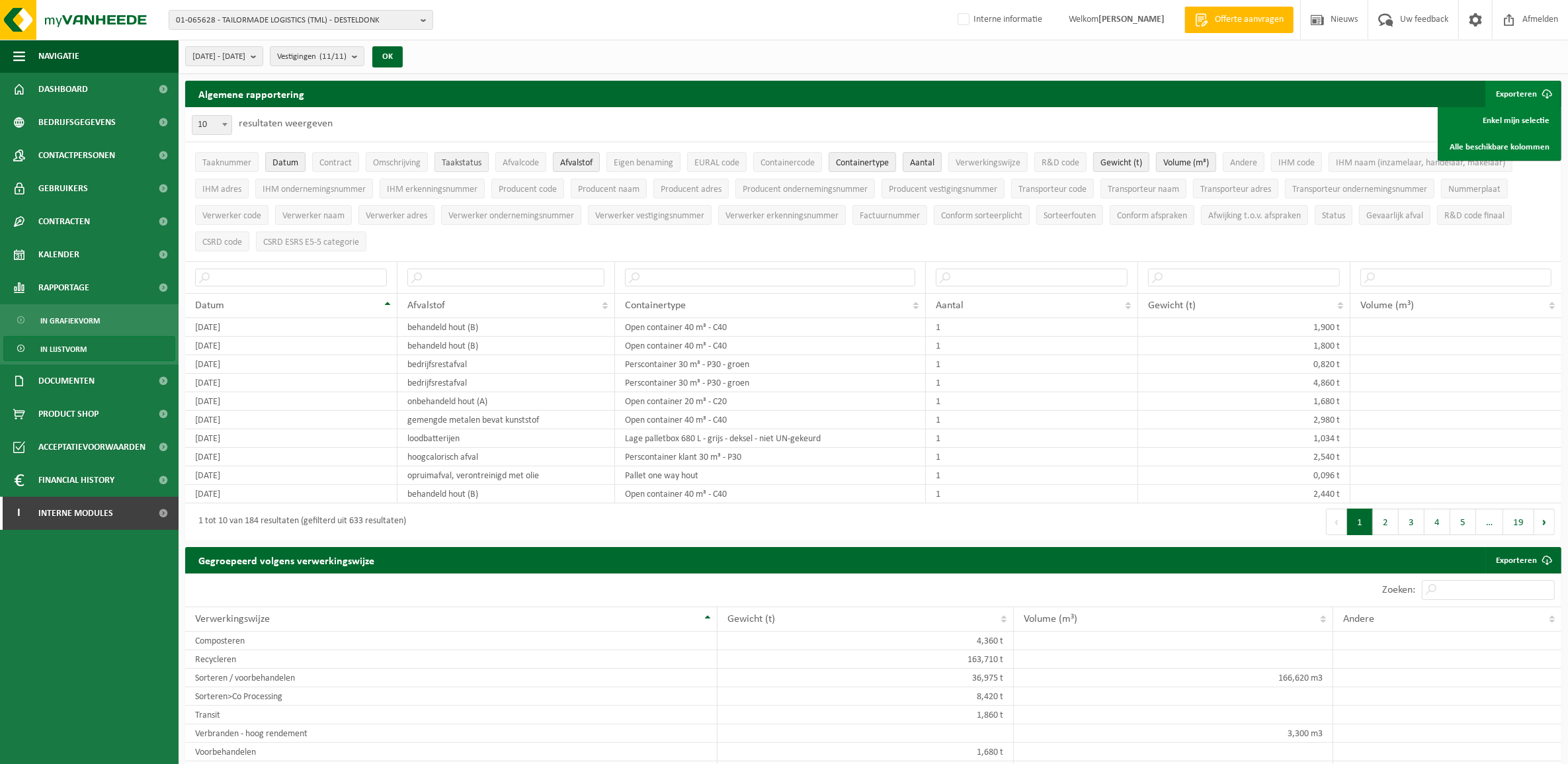
click at [476, 158] on span "Taakstatus" at bounding box center [462, 163] width 40 height 10
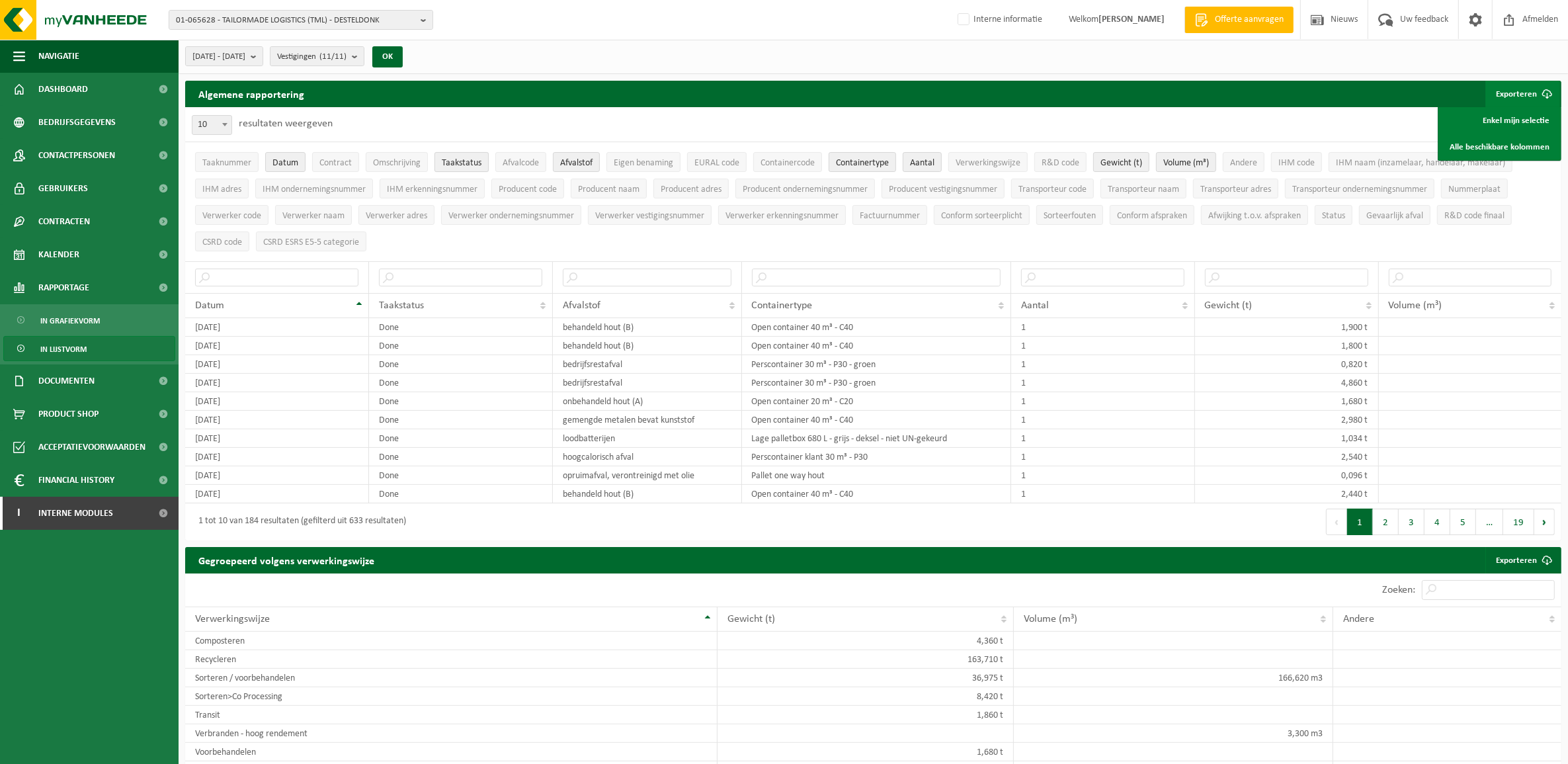
click at [476, 158] on span "Taakstatus" at bounding box center [462, 163] width 40 height 10
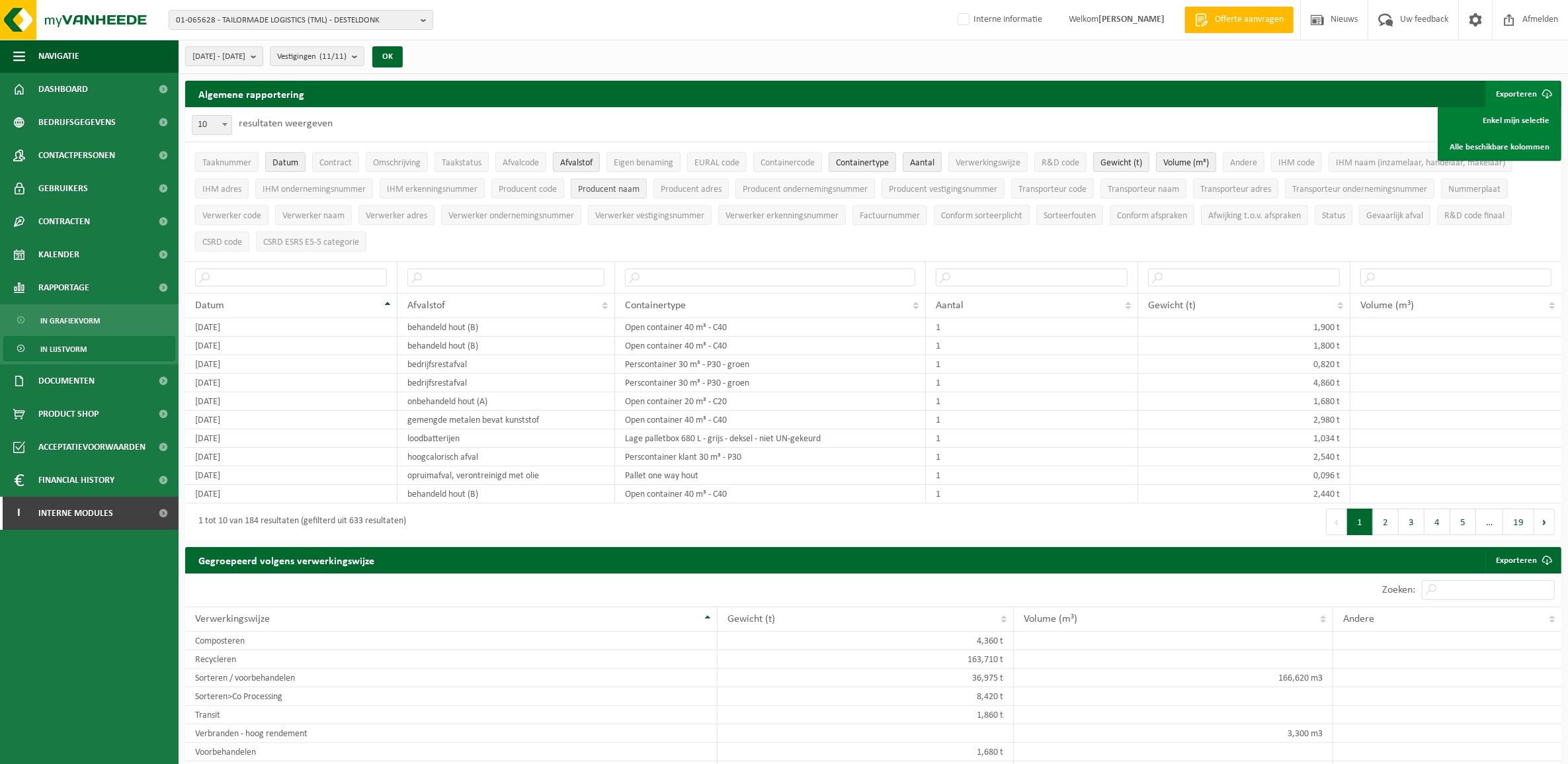
click at [596, 194] on span "Producent naam" at bounding box center [609, 190] width 61 height 10
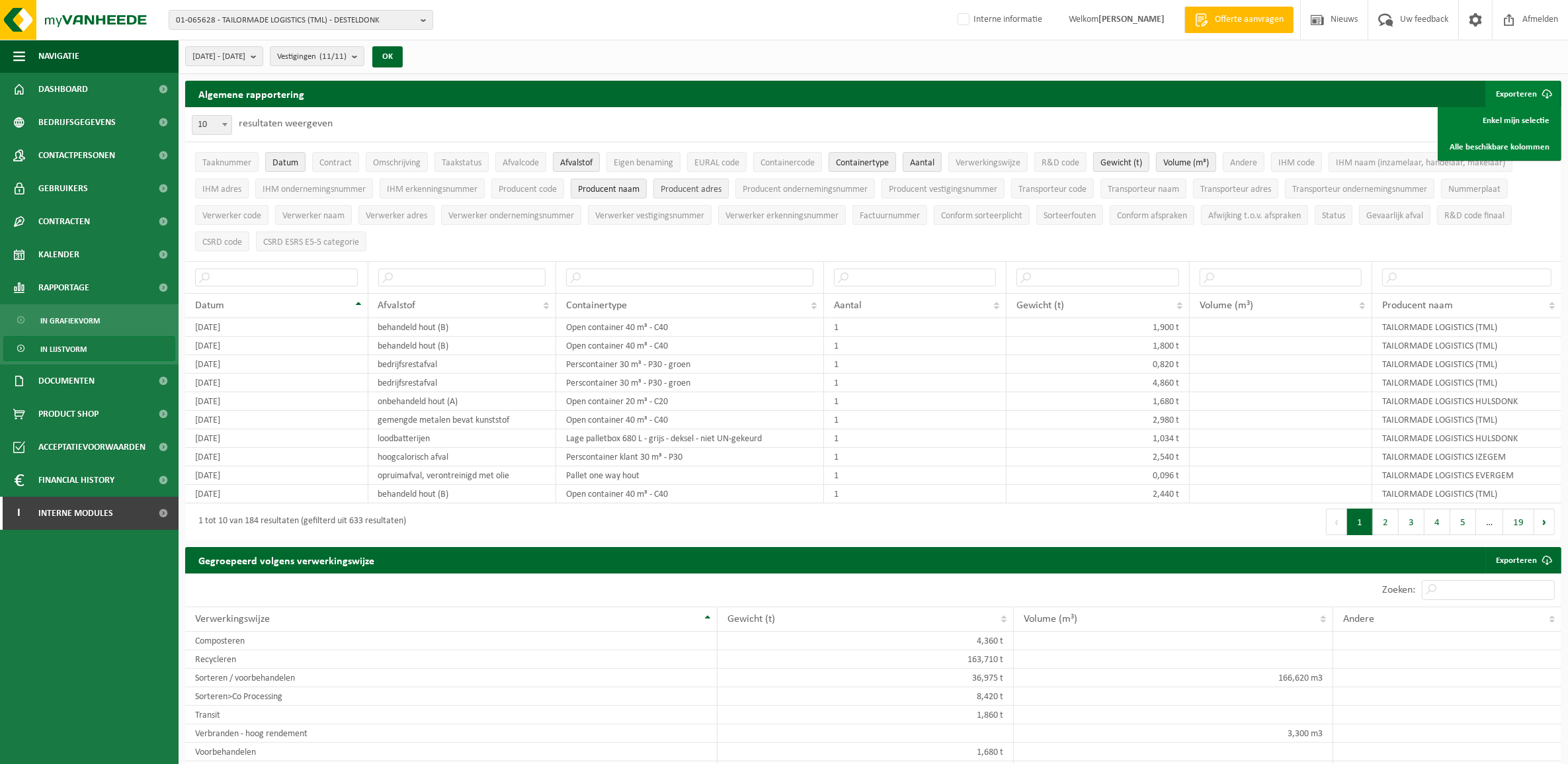
click at [703, 192] on span "Producent adres" at bounding box center [691, 190] width 61 height 10
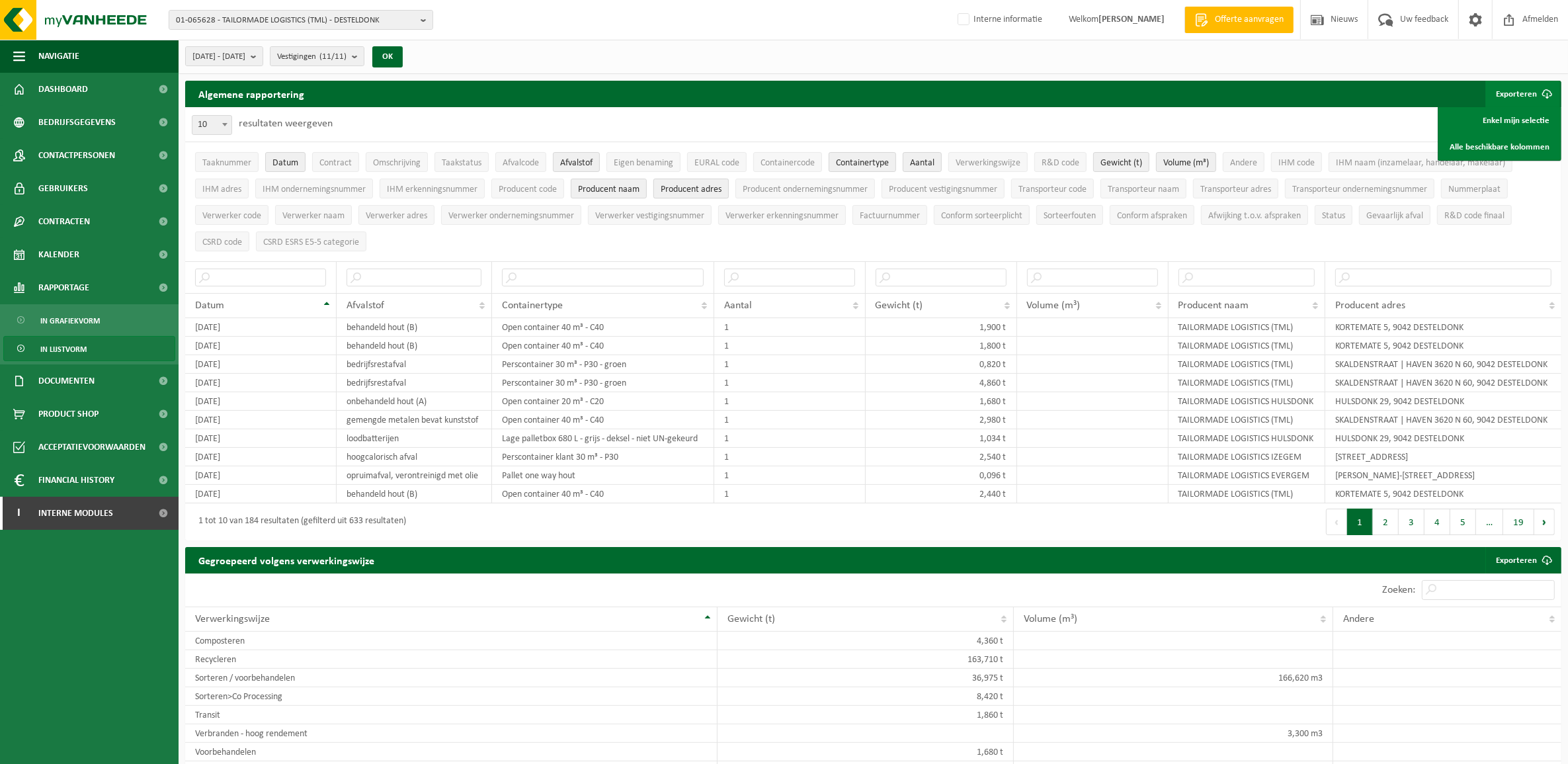
click at [688, 185] on span "Producent adres" at bounding box center [691, 190] width 61 height 10
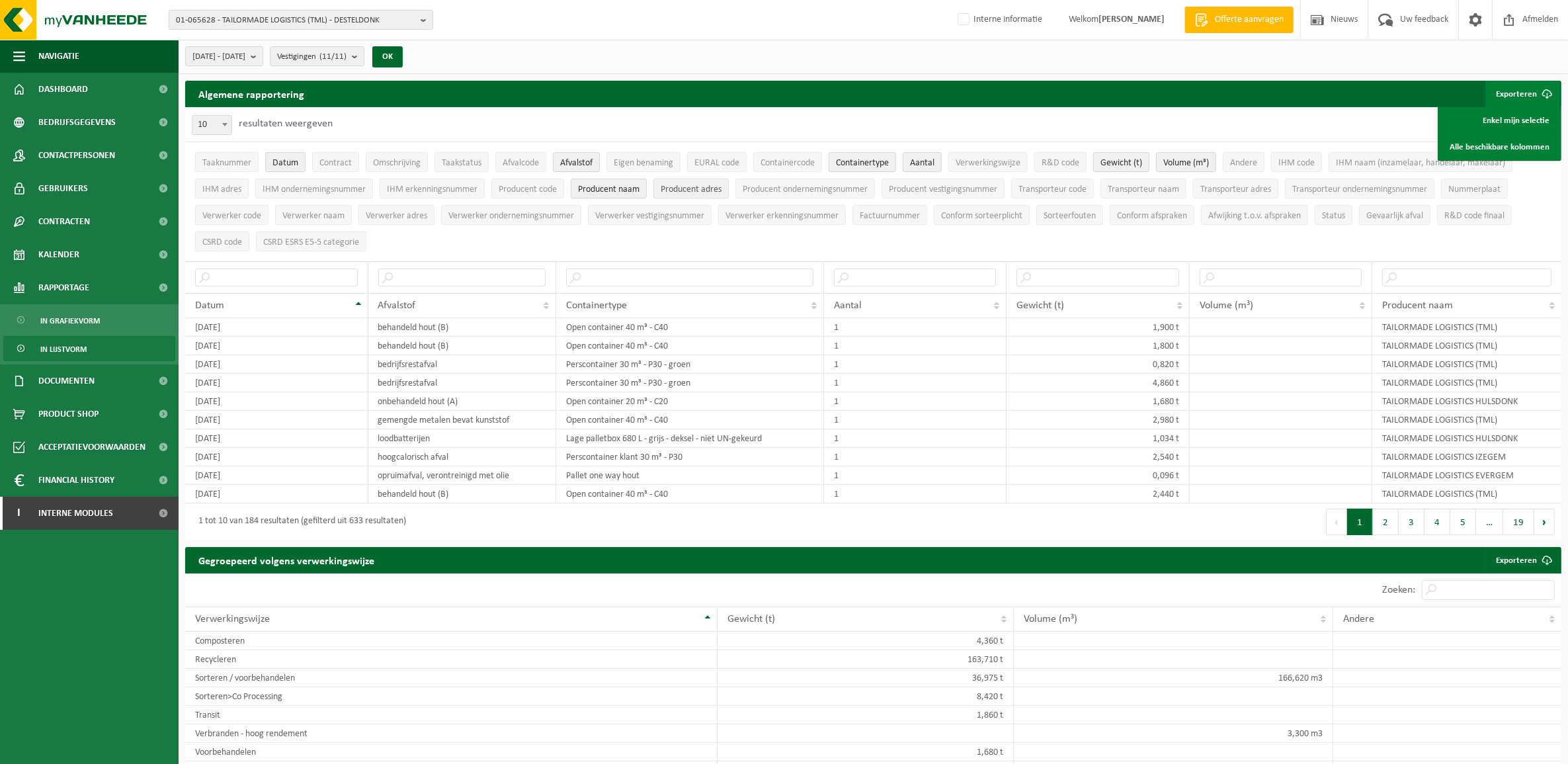
click at [688, 185] on span "Producent adres" at bounding box center [691, 190] width 61 height 10
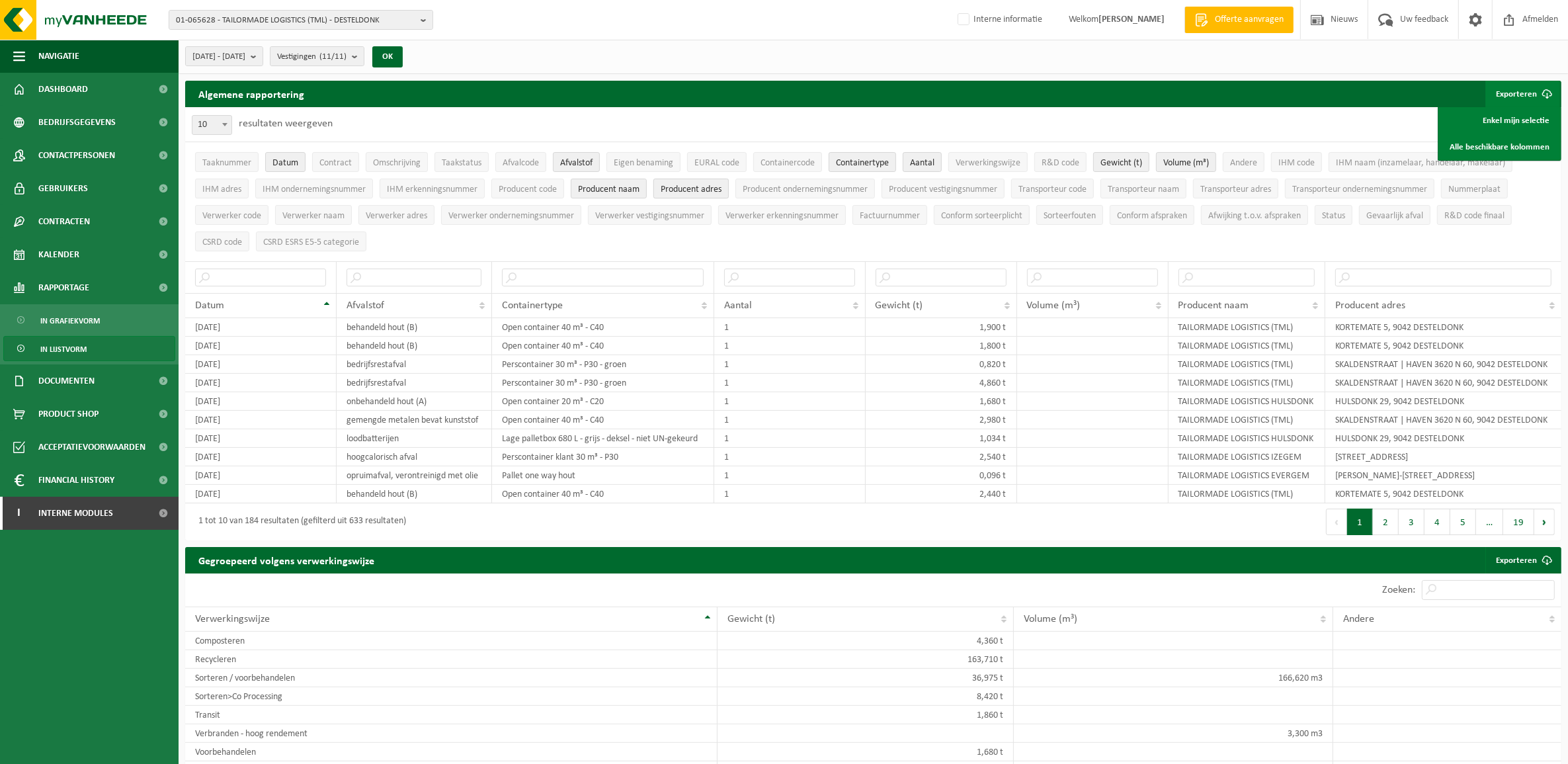
click at [688, 185] on span "Producent adres" at bounding box center [691, 190] width 61 height 10
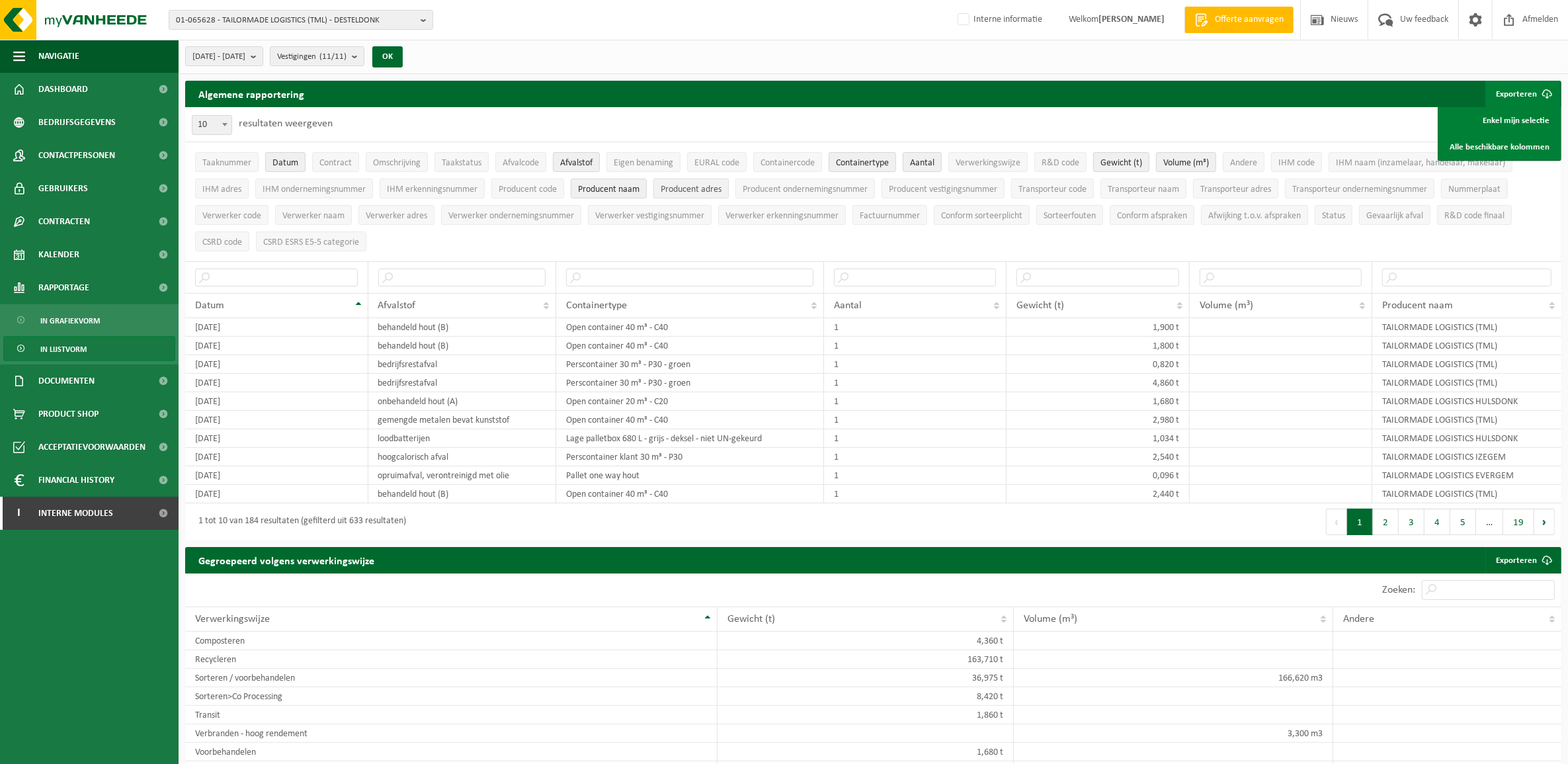
click at [688, 185] on span "Producent adres" at bounding box center [691, 190] width 61 height 10
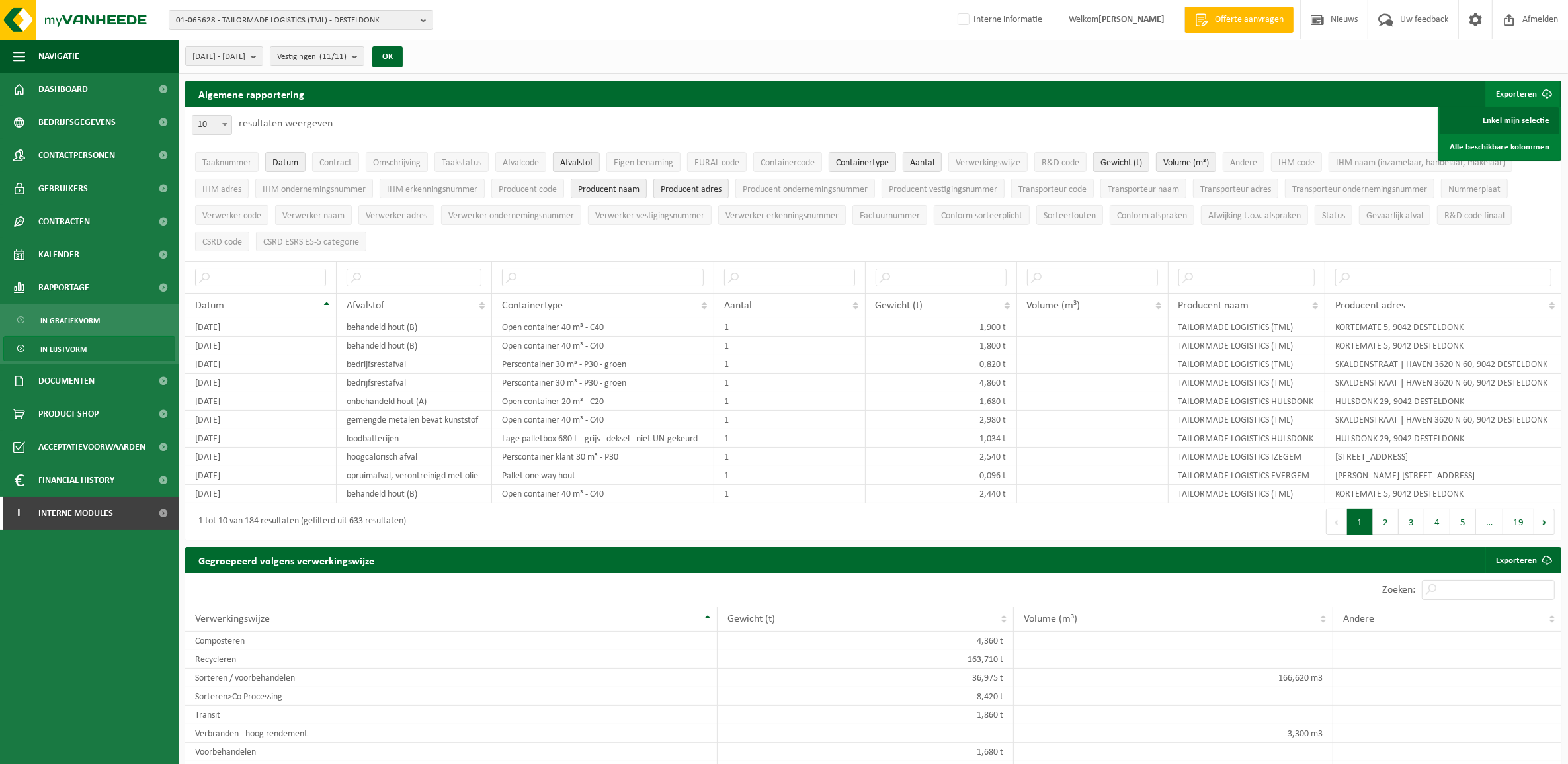
click at [1532, 116] on link "Enkel mijn selectie" at bounding box center [1500, 120] width 120 height 26
